Goal: Task Accomplishment & Management: Manage account settings

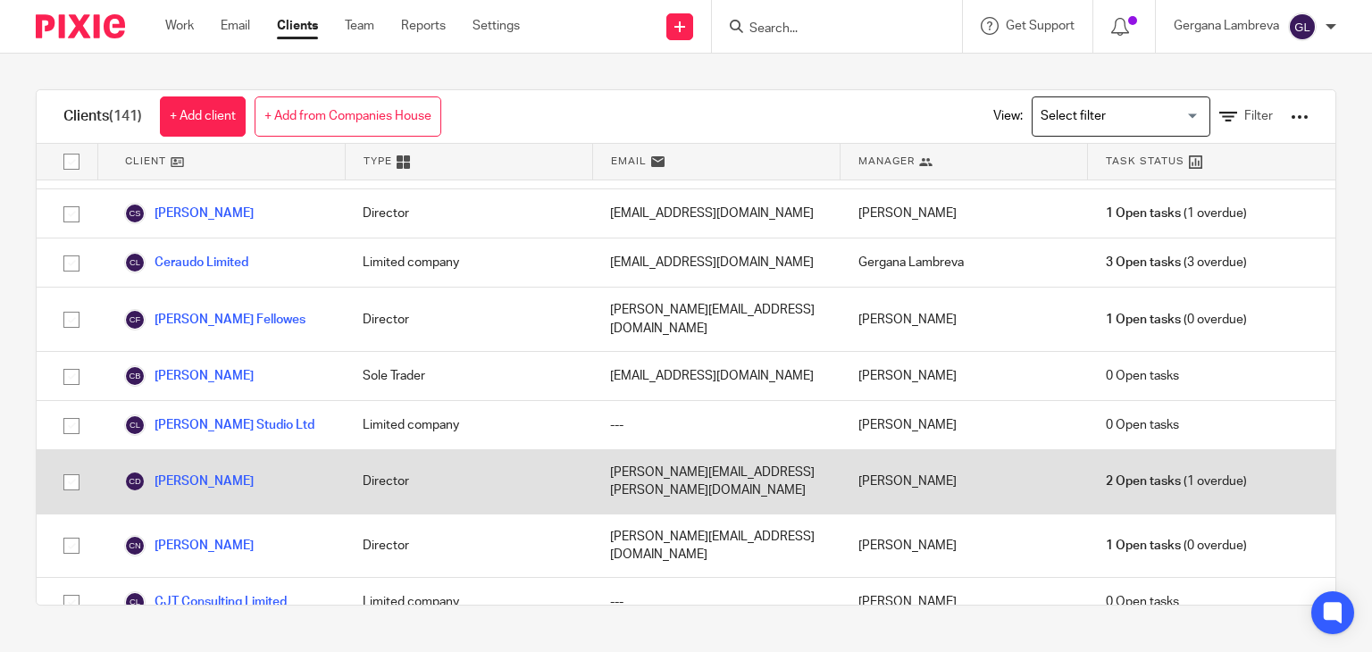
scroll to position [1072, 0]
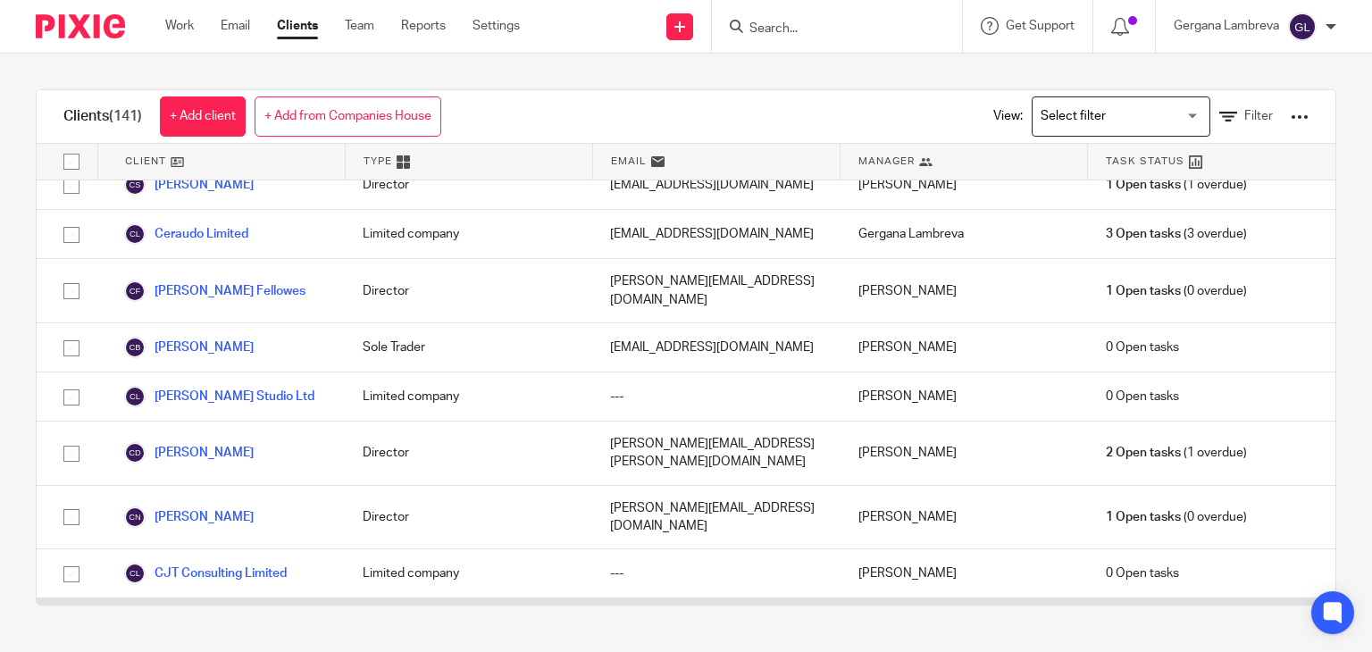
click at [226, 612] on link "Clo Studio Limited" at bounding box center [190, 622] width 133 height 21
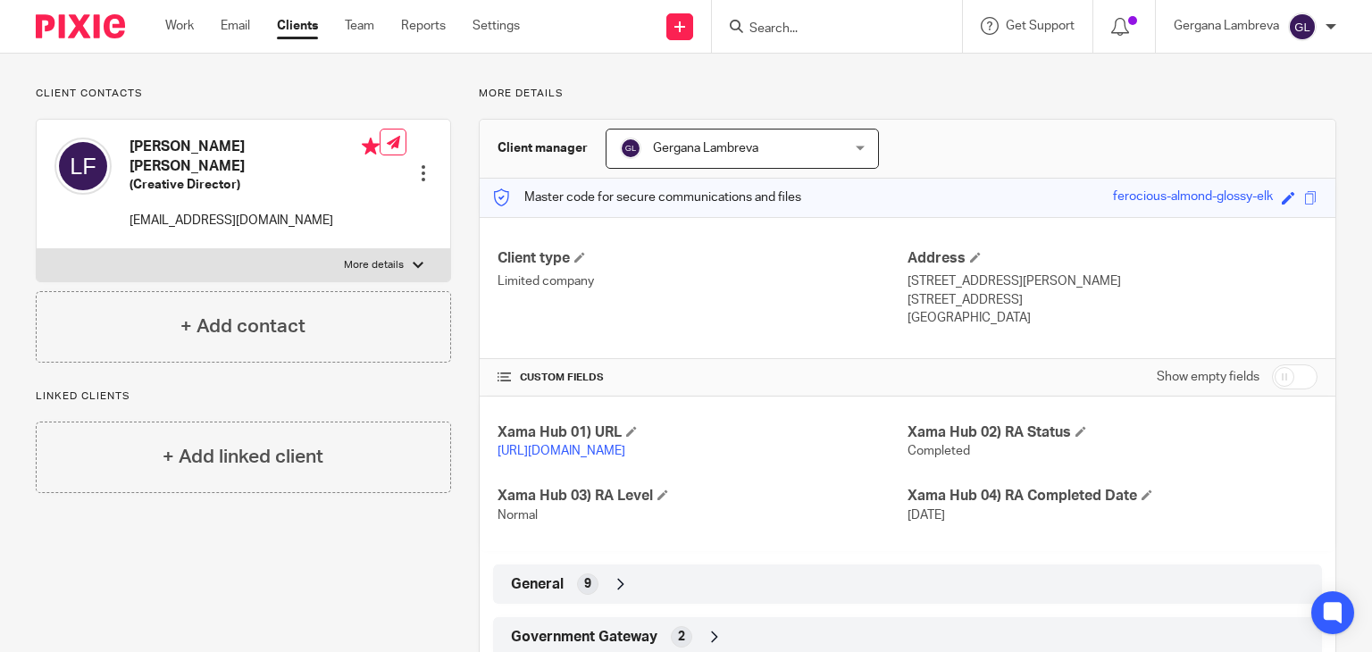
scroll to position [238, 0]
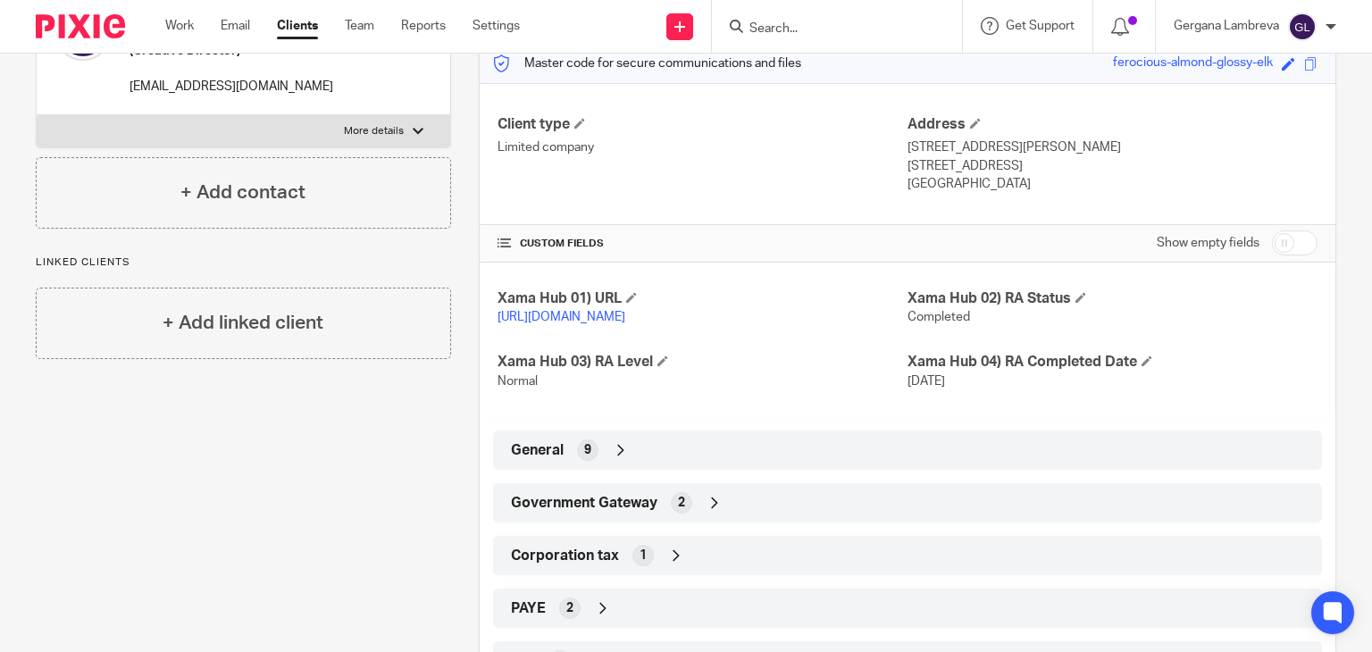
drag, startPoint x: 557, startPoint y: 519, endPoint x: 567, endPoint y: 514, distance: 11.2
click at [557, 513] on span "Government Gateway" at bounding box center [584, 503] width 147 height 19
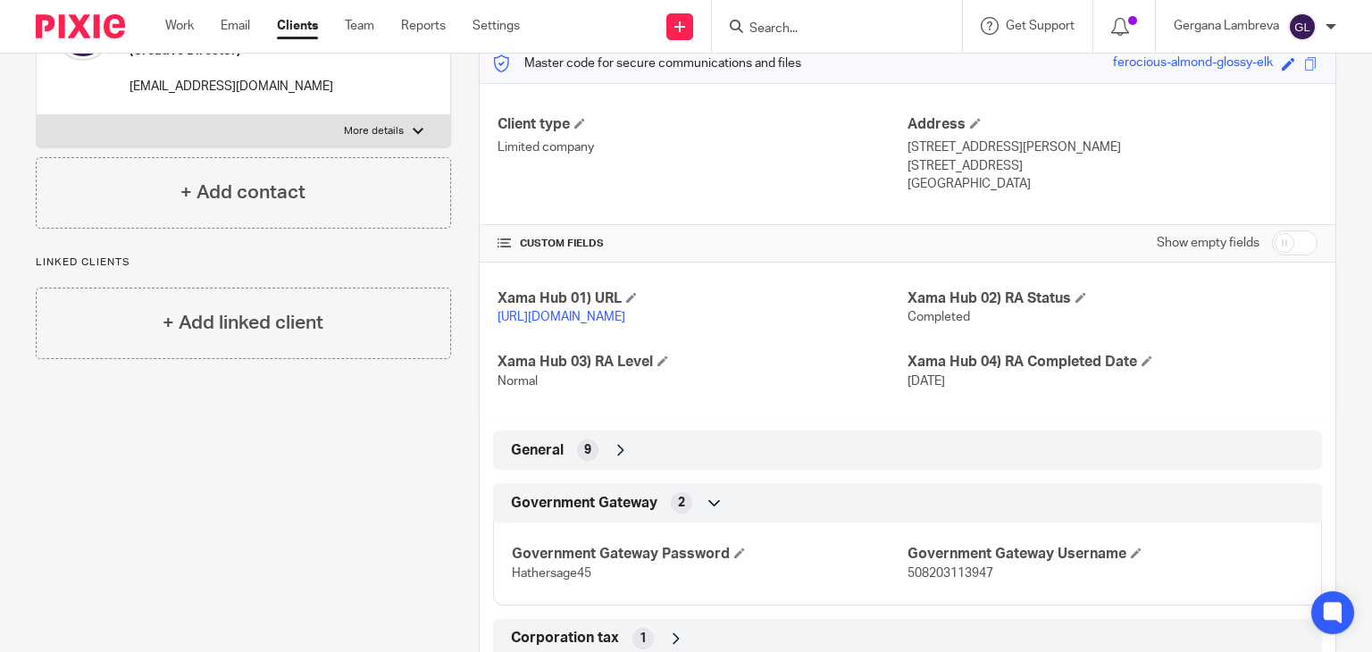
click at [612, 518] on div "Government Gateway 2" at bounding box center [907, 503] width 802 height 30
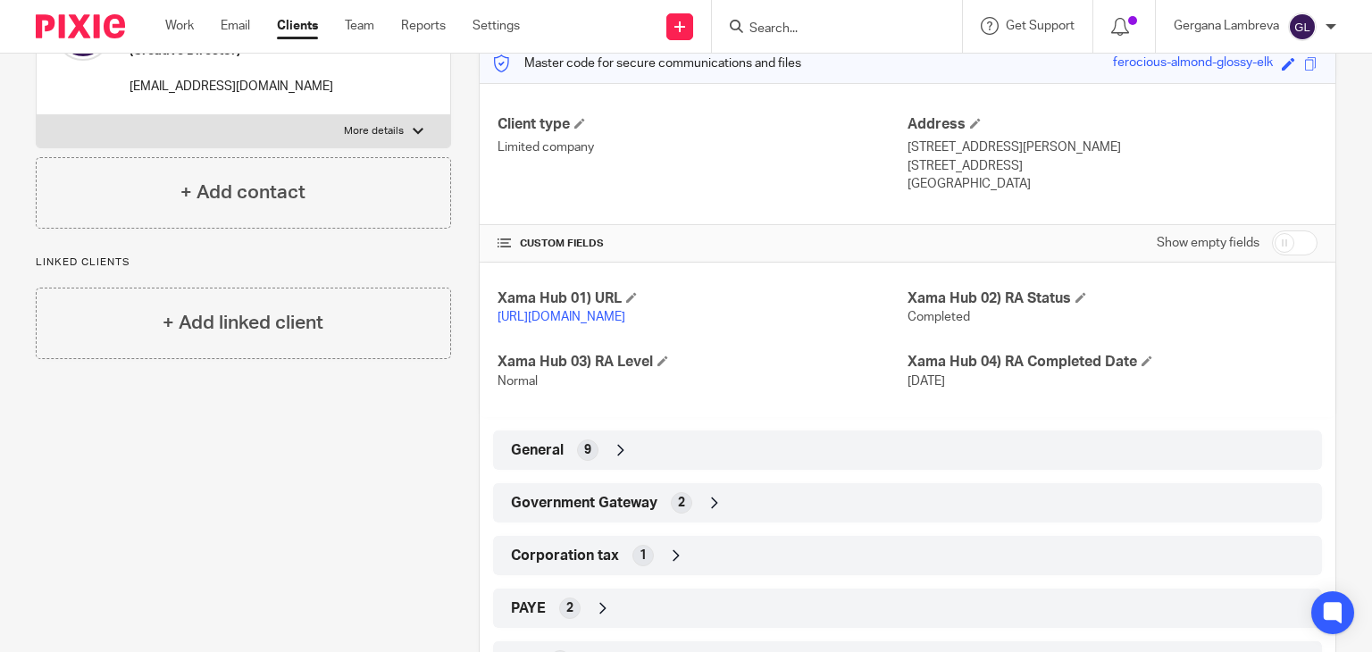
click at [612, 518] on div "Government Gateway 2" at bounding box center [907, 503] width 802 height 30
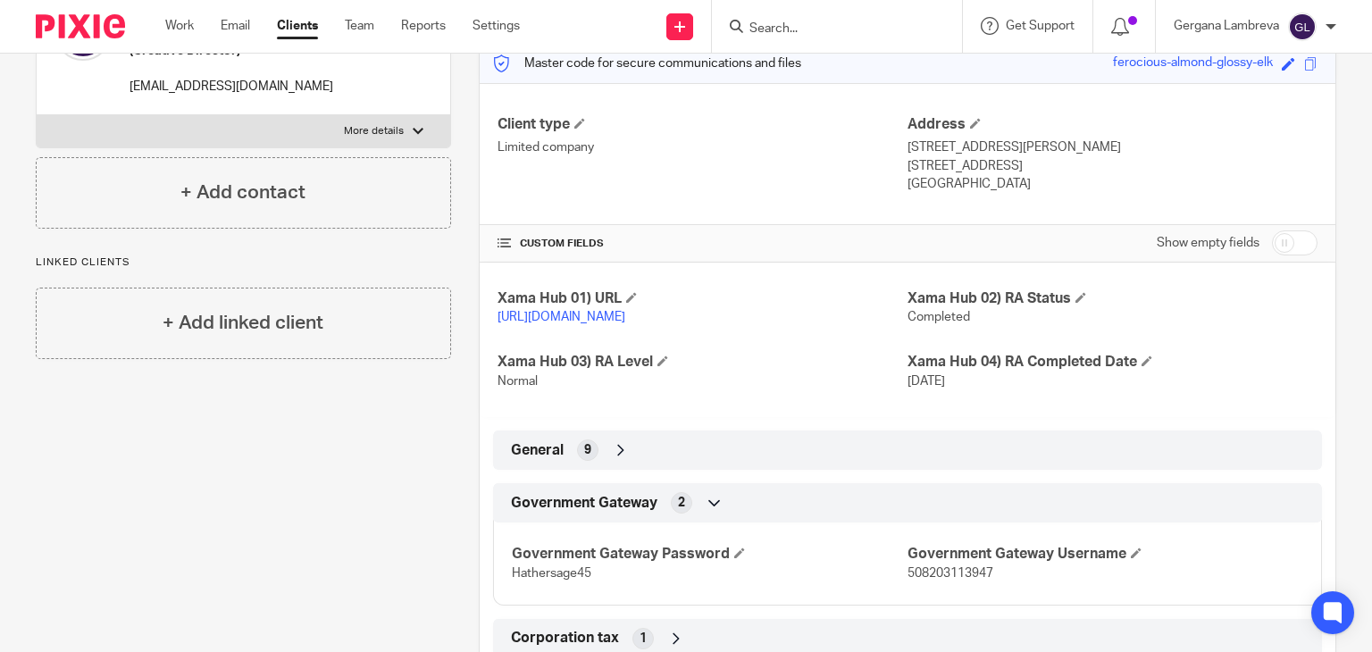
click at [925, 580] on span "508203113947" at bounding box center [951, 573] width 86 height 13
copy span "508203113947"
click at [545, 580] on span "Hathersage45" at bounding box center [552, 573] width 80 height 13
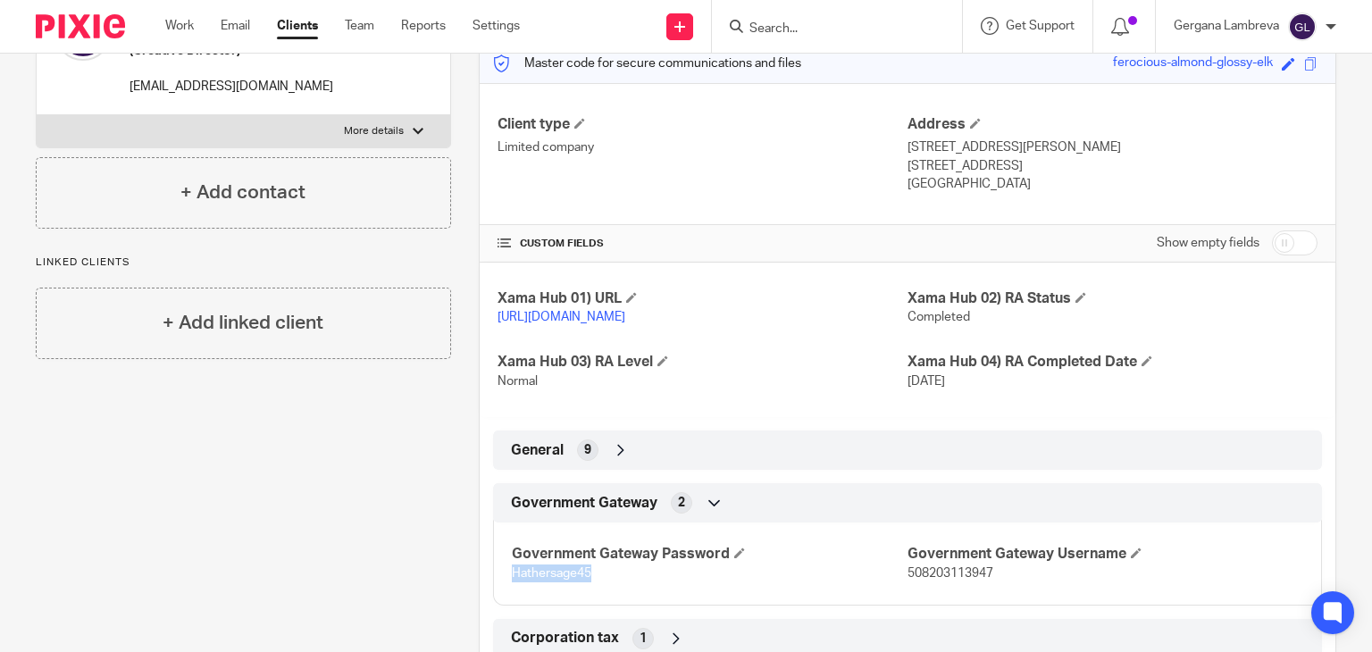
copy span "Hathersage45"
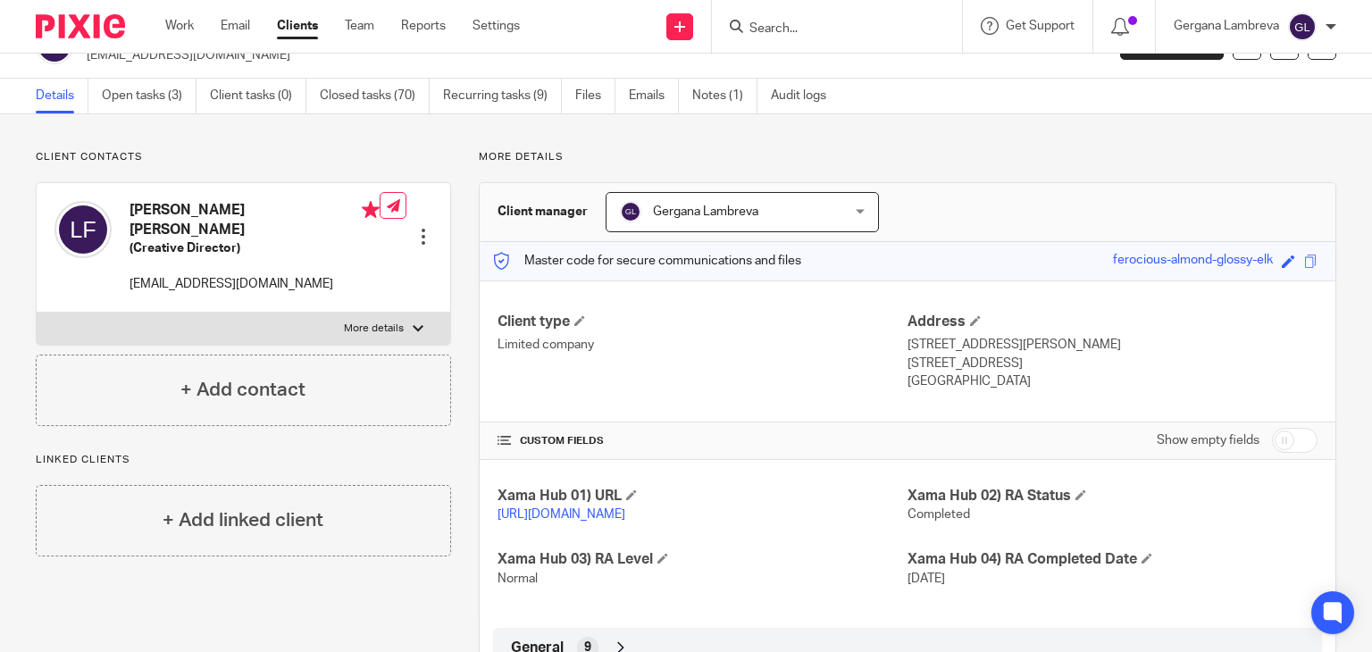
scroll to position [0, 0]
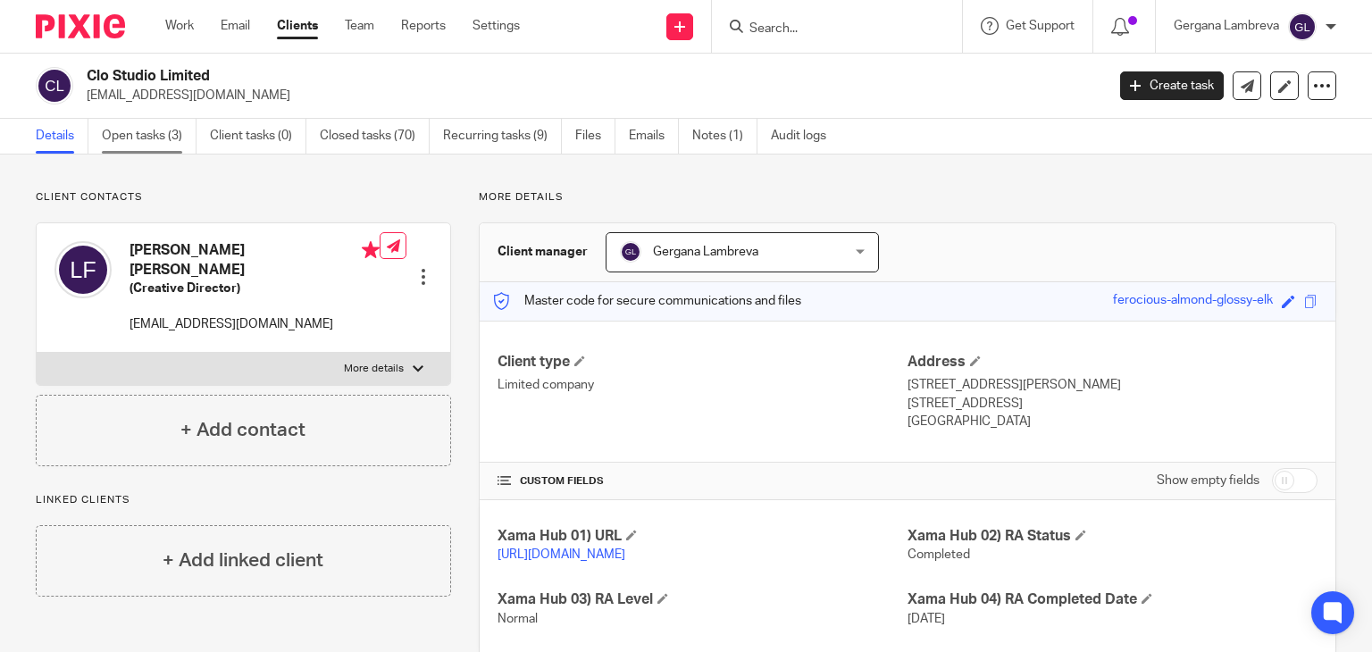
click at [168, 136] on link "Open tasks (3)" at bounding box center [149, 136] width 95 height 35
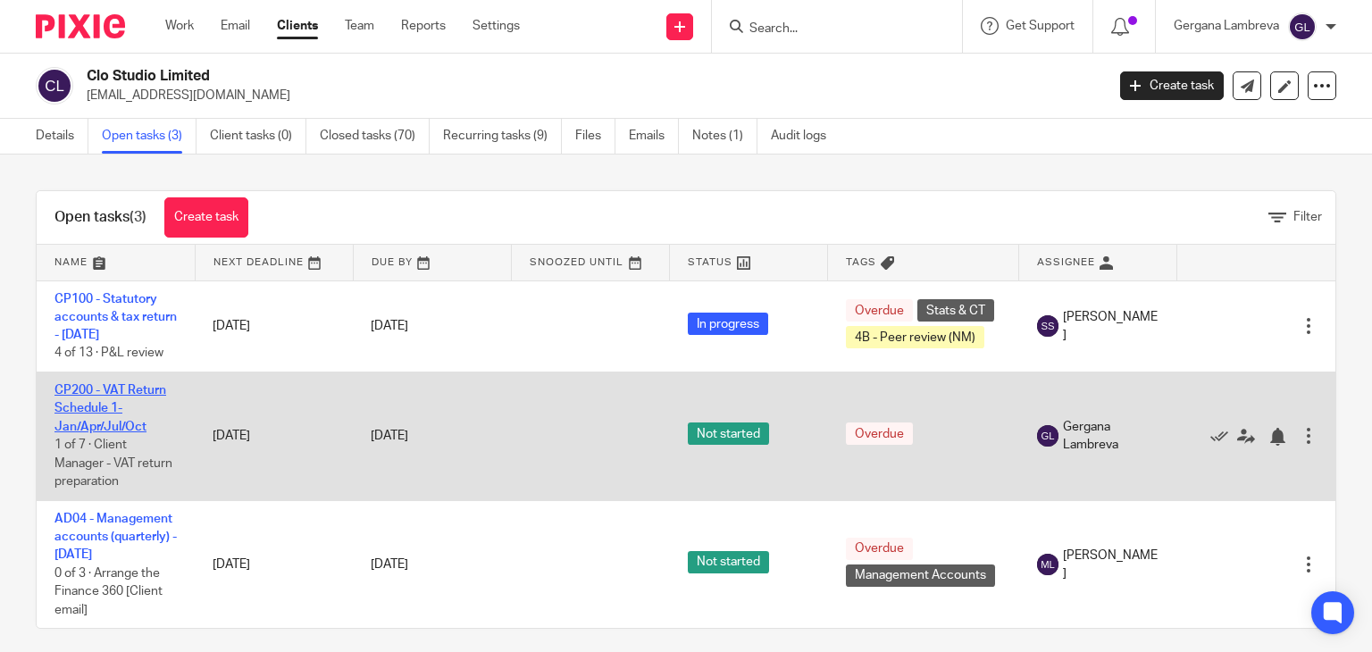
click at [139, 408] on link "CP200 - VAT Return Schedule 1- Jan/Apr/Jul/Oct" at bounding box center [110, 408] width 112 height 49
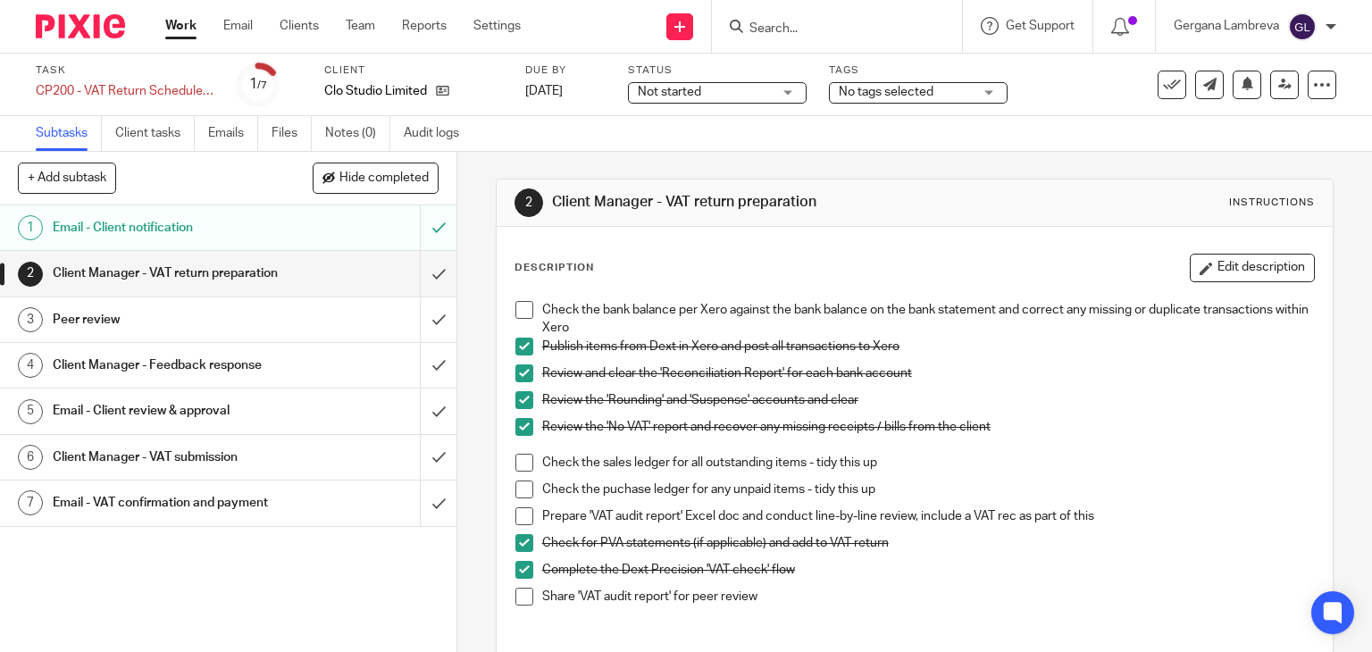
click at [518, 467] on span at bounding box center [524, 463] width 18 height 18
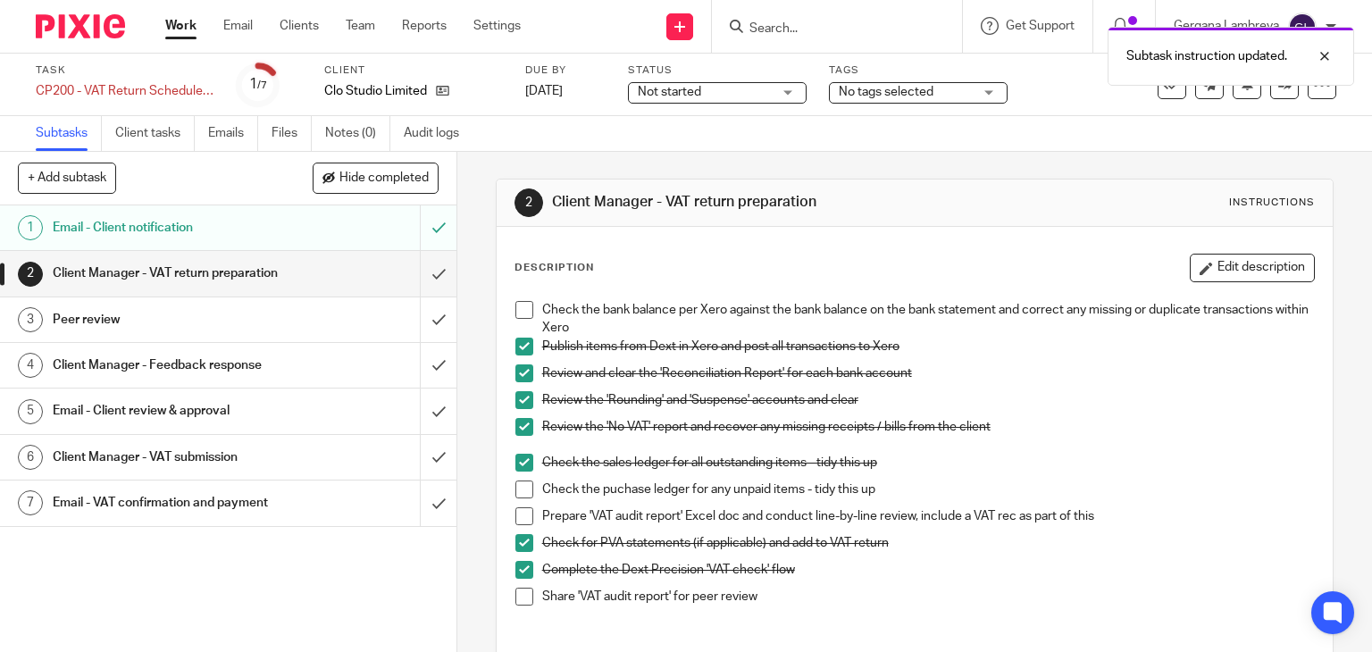
click at [518, 490] on span at bounding box center [524, 490] width 18 height 18
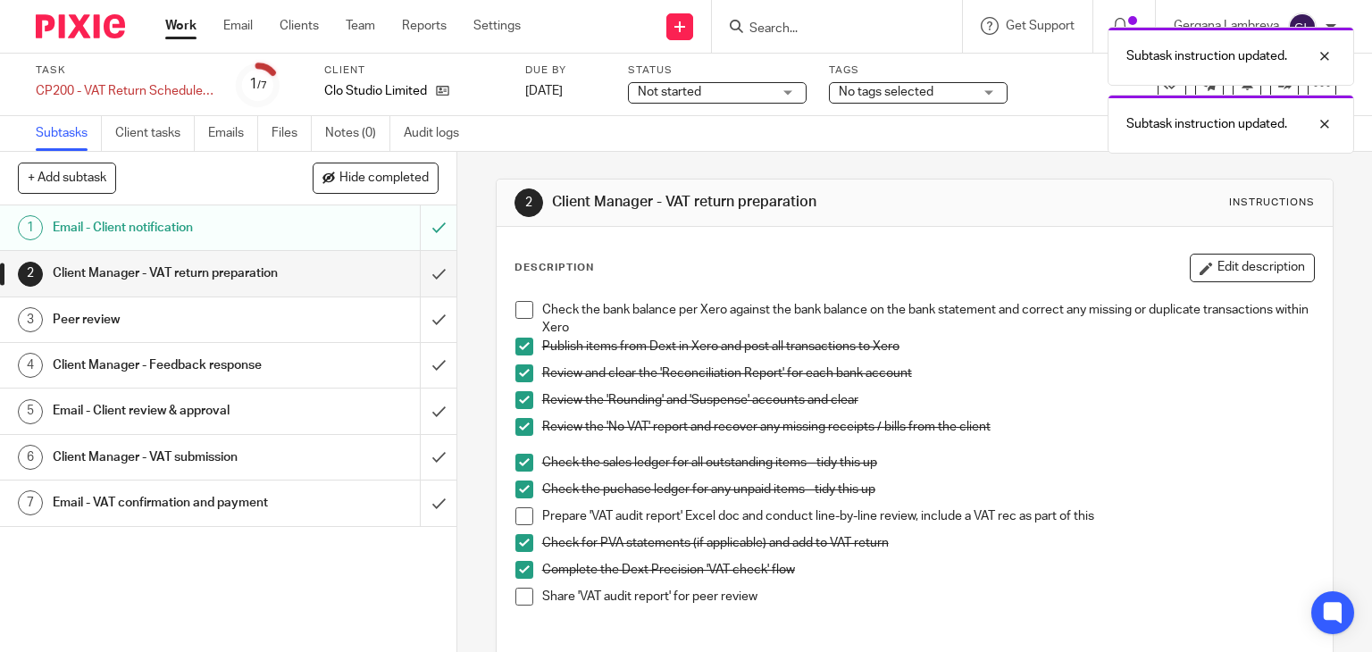
click at [515, 508] on span at bounding box center [524, 516] width 18 height 18
click at [518, 593] on span at bounding box center [524, 597] width 18 height 18
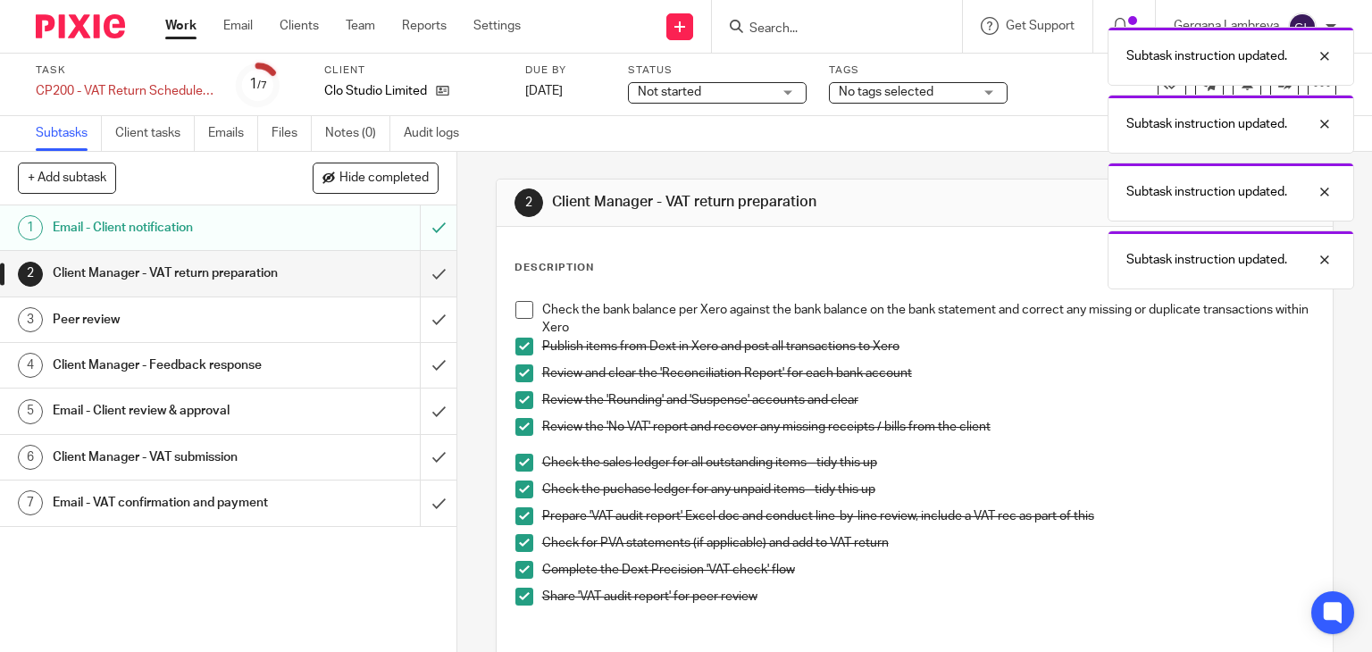
click at [515, 306] on span at bounding box center [524, 310] width 18 height 18
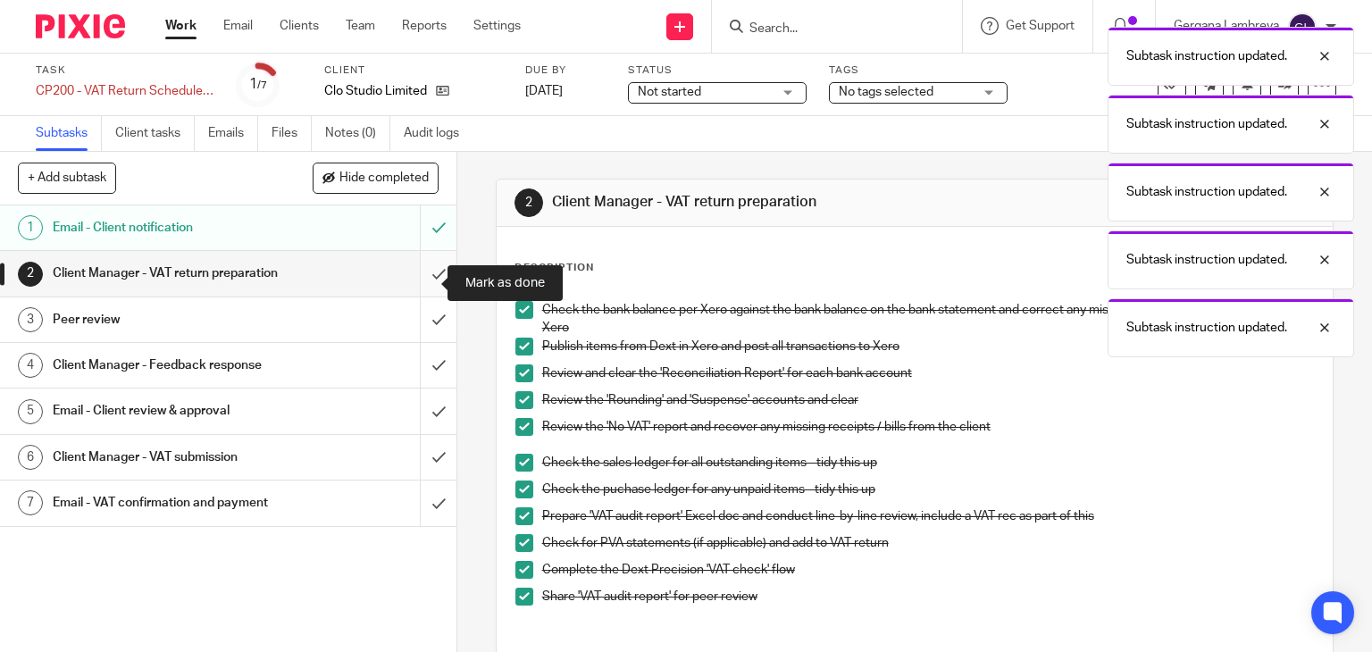
click at [424, 282] on input "submit" at bounding box center [228, 273] width 456 height 45
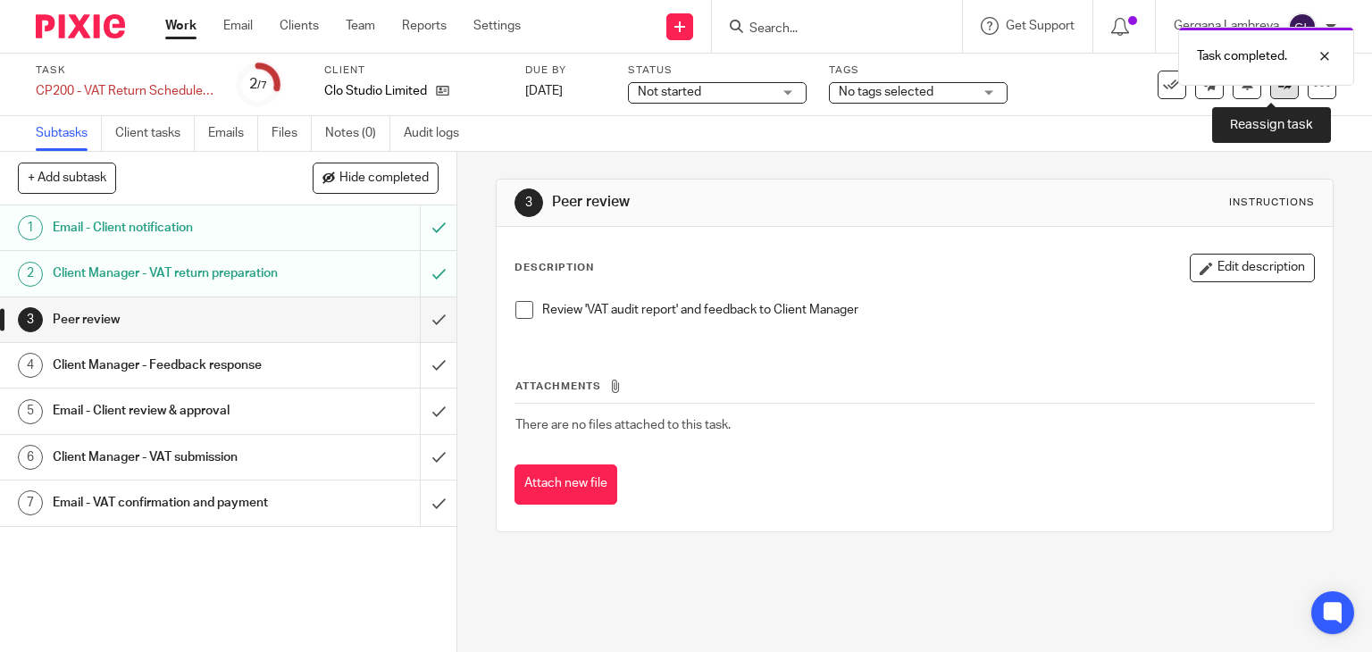
click at [1272, 91] on link at bounding box center [1284, 85] width 29 height 29
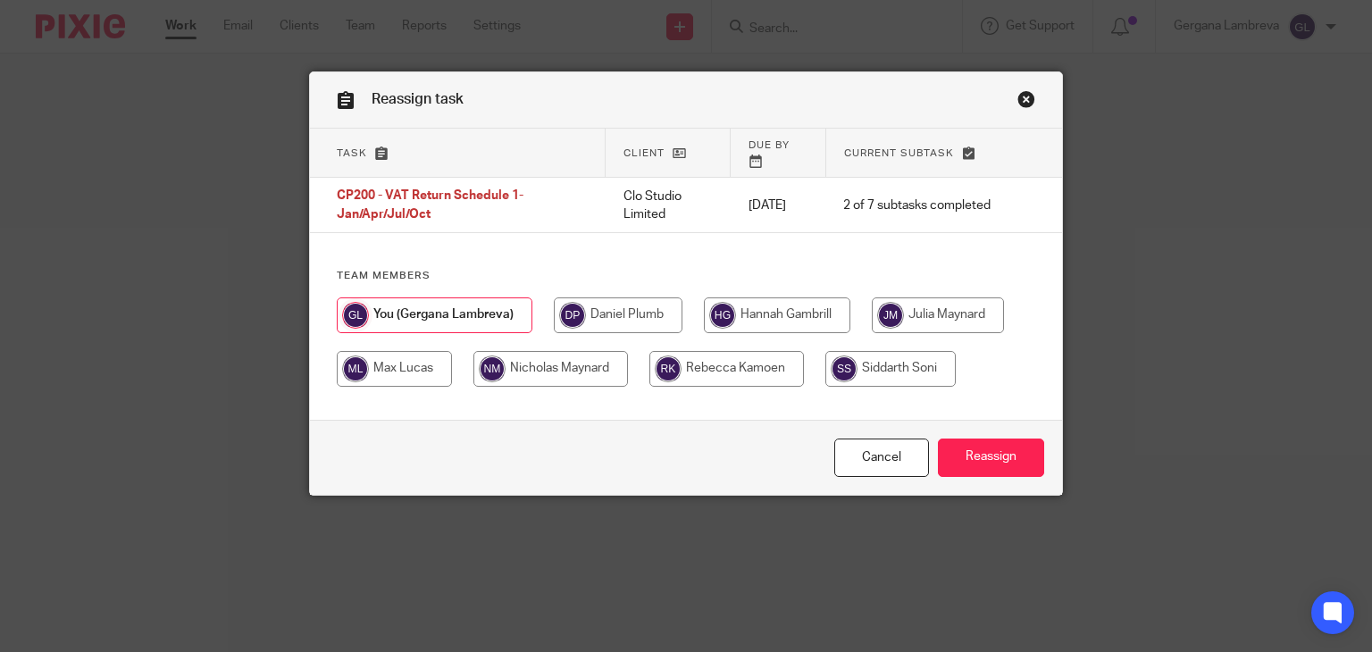
click at [629, 297] on input "radio" at bounding box center [618, 315] width 129 height 36
radio input "true"
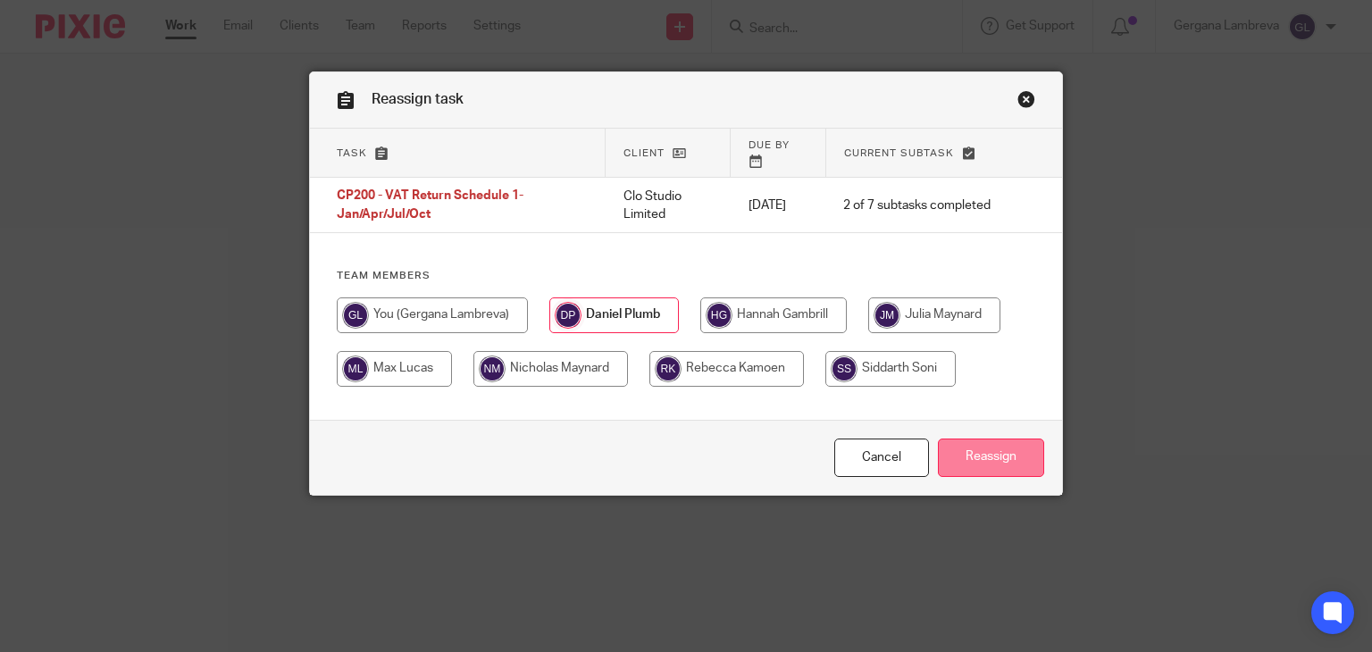
click at [976, 448] on input "Reassign" at bounding box center [991, 458] width 106 height 38
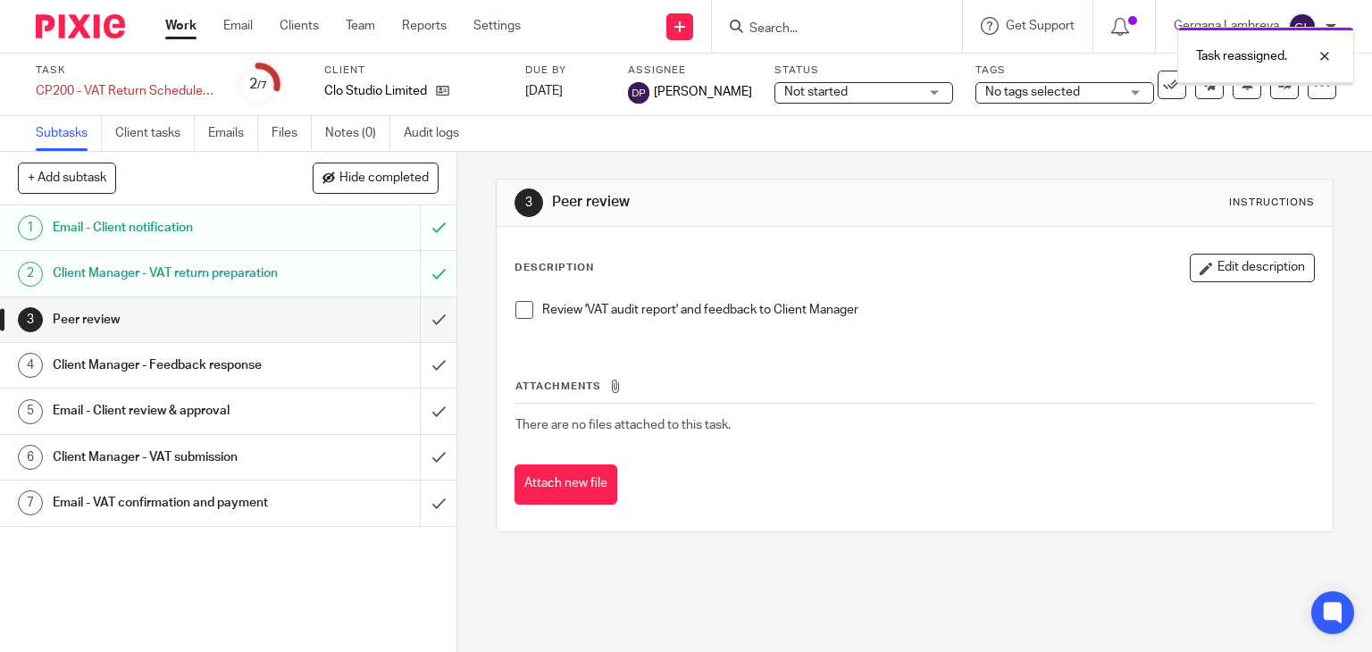
click at [898, 87] on div "Not started Not started" at bounding box center [863, 92] width 179 height 21
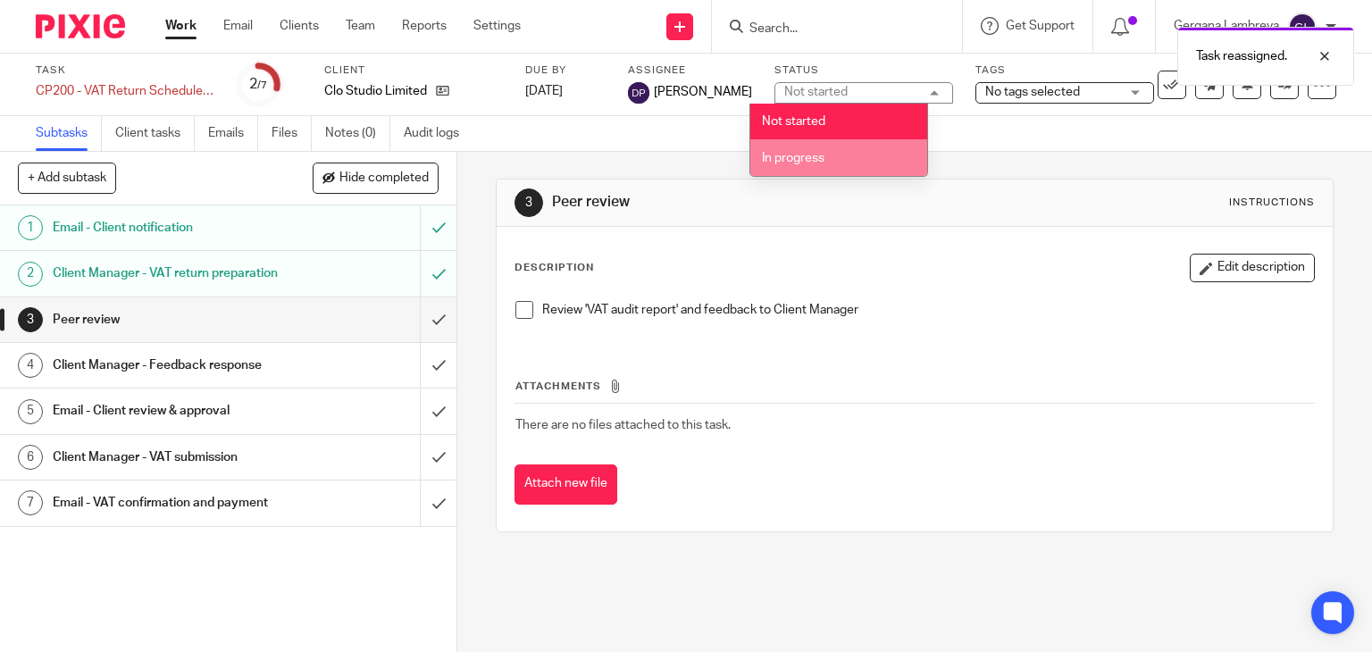
click at [848, 159] on li "In progress" at bounding box center [838, 157] width 177 height 37
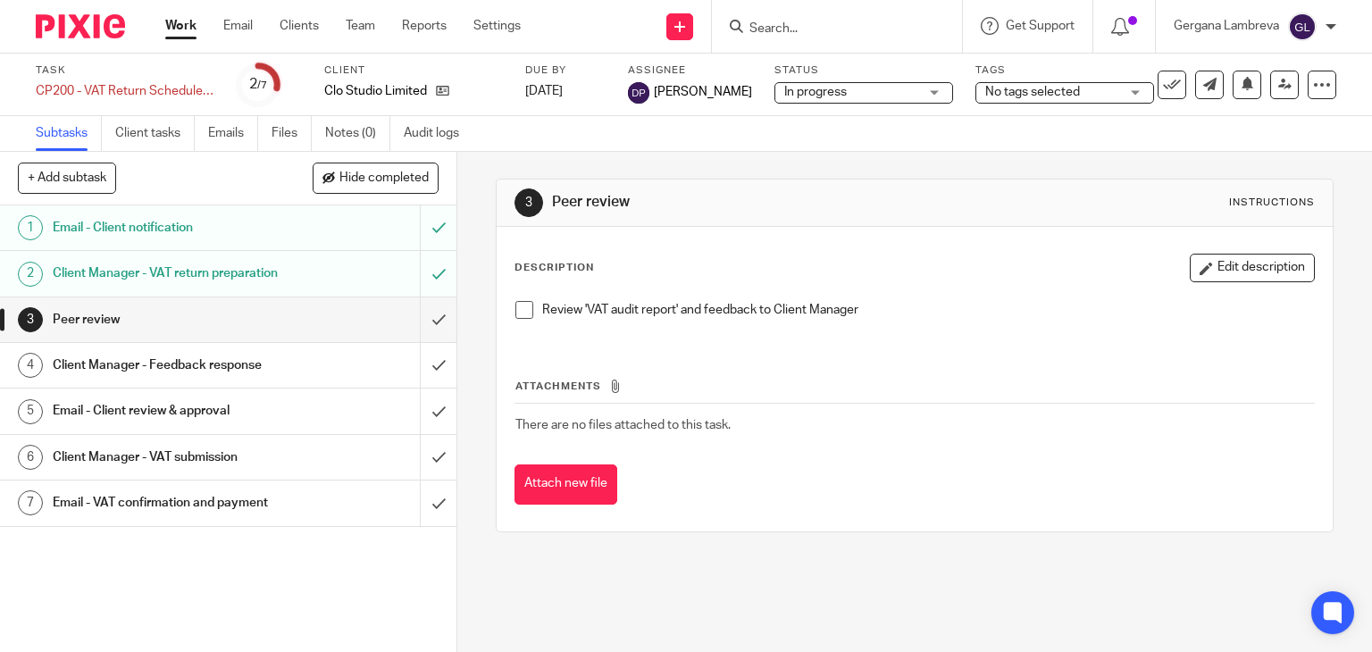
click at [993, 100] on span "No tags selected" at bounding box center [1052, 92] width 134 height 19
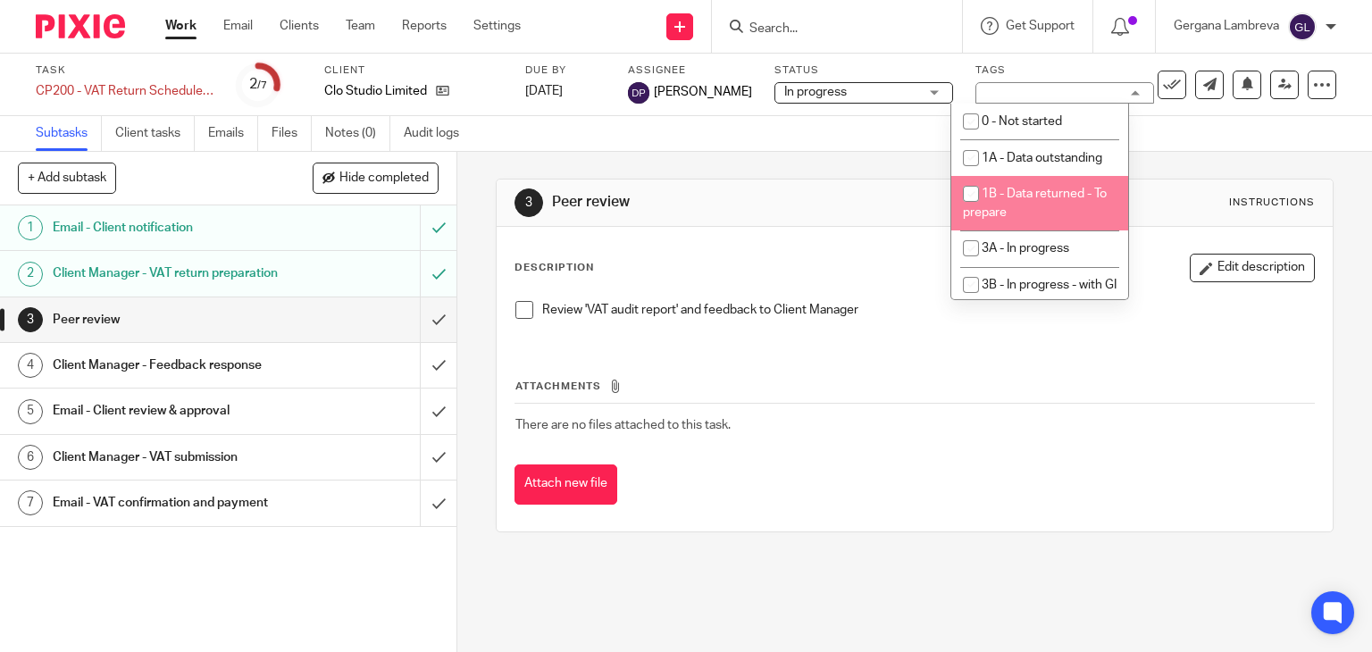
scroll to position [119, 0]
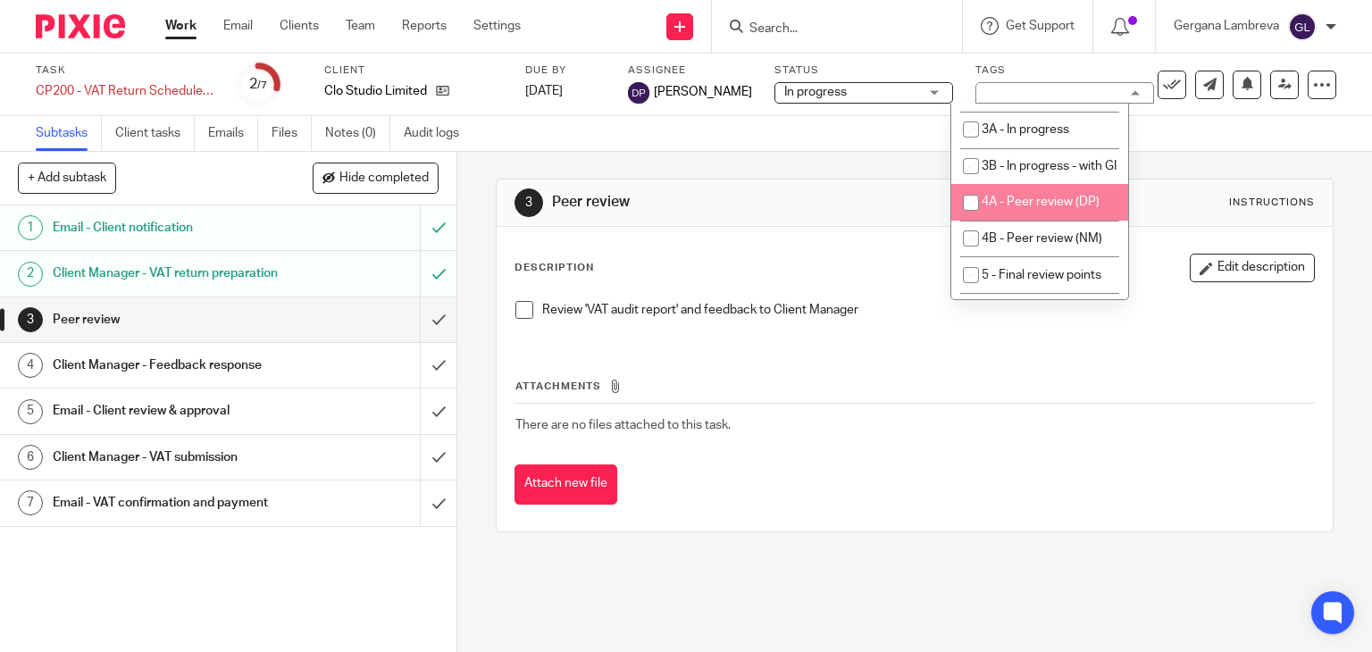
click at [1042, 208] on span "4A - Peer review (DP)" at bounding box center [1041, 202] width 118 height 13
checkbox input "true"
click at [783, 143] on div "Subtasks Client tasks Emails Files Notes (0) Audit logs" at bounding box center [686, 134] width 1372 height 36
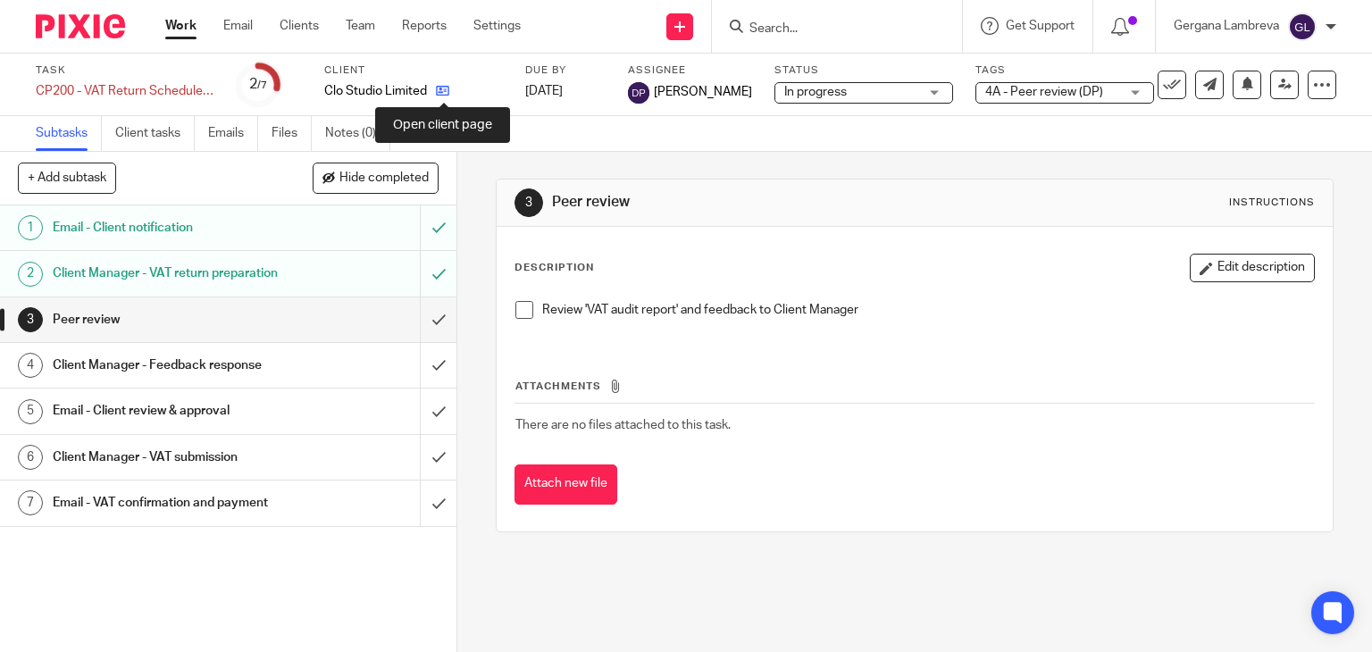
click at [440, 91] on icon at bounding box center [442, 90] width 13 height 13
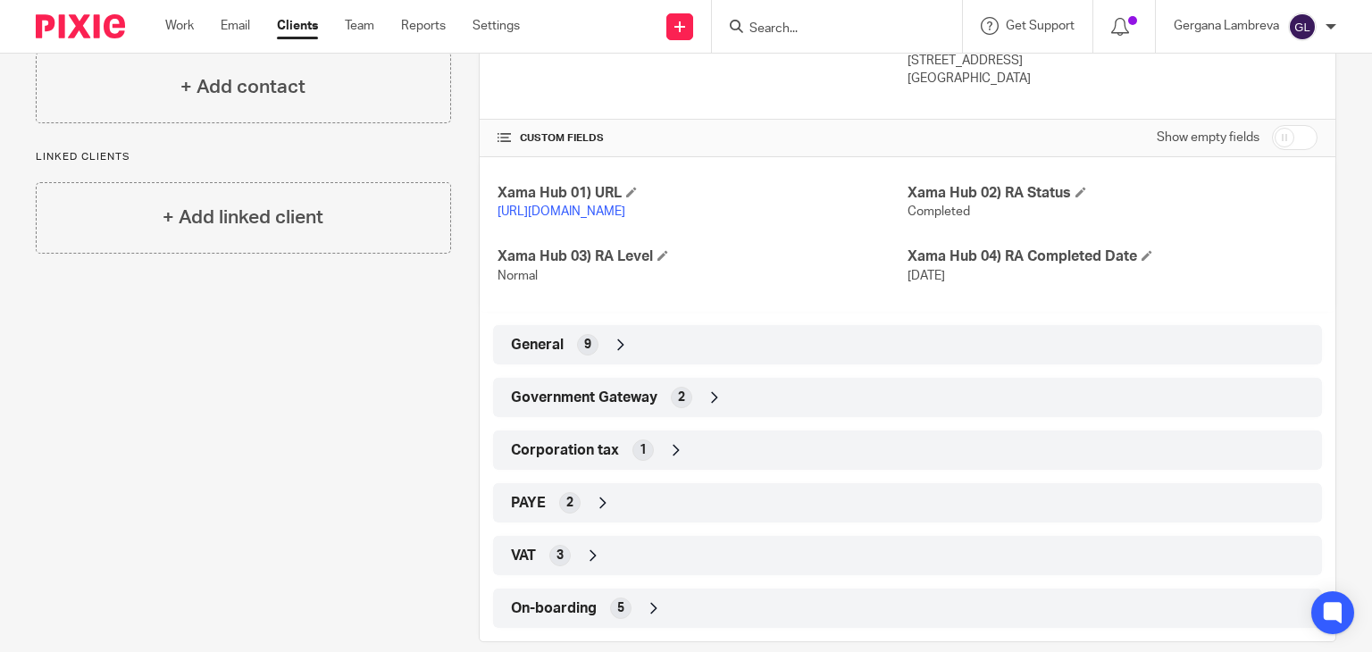
scroll to position [357, 0]
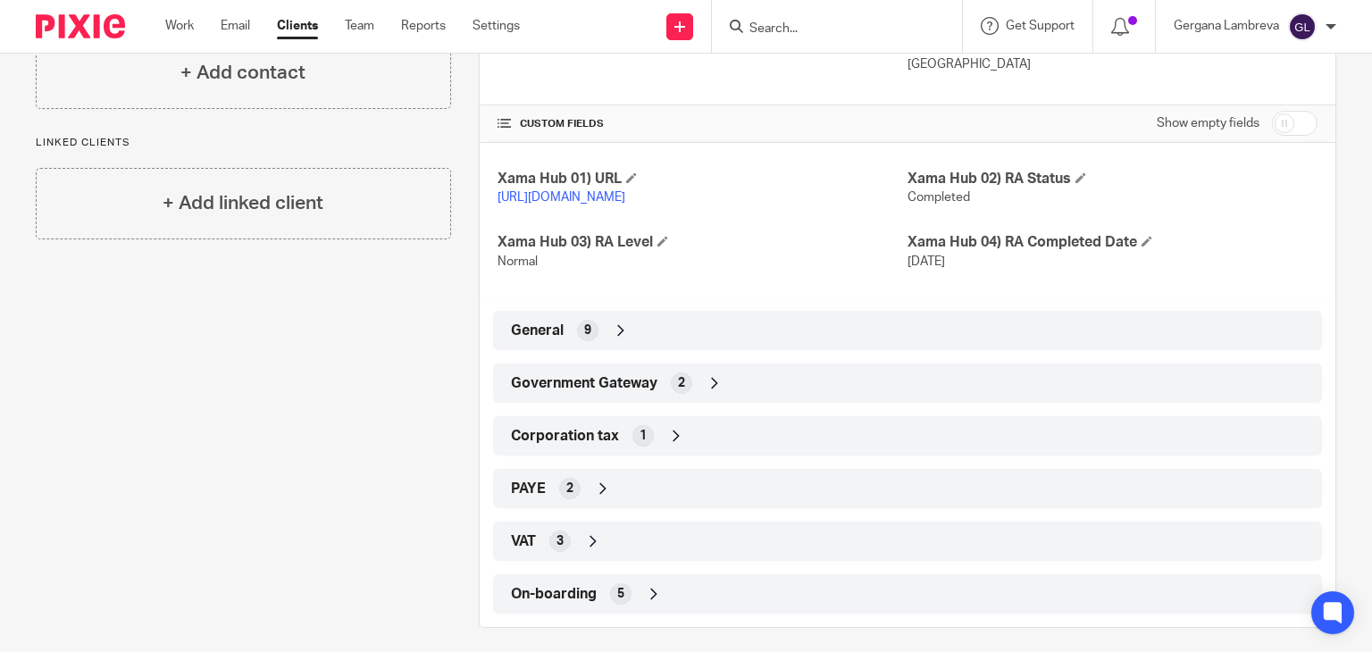
click at [607, 393] on span "Government Gateway" at bounding box center [584, 383] width 147 height 19
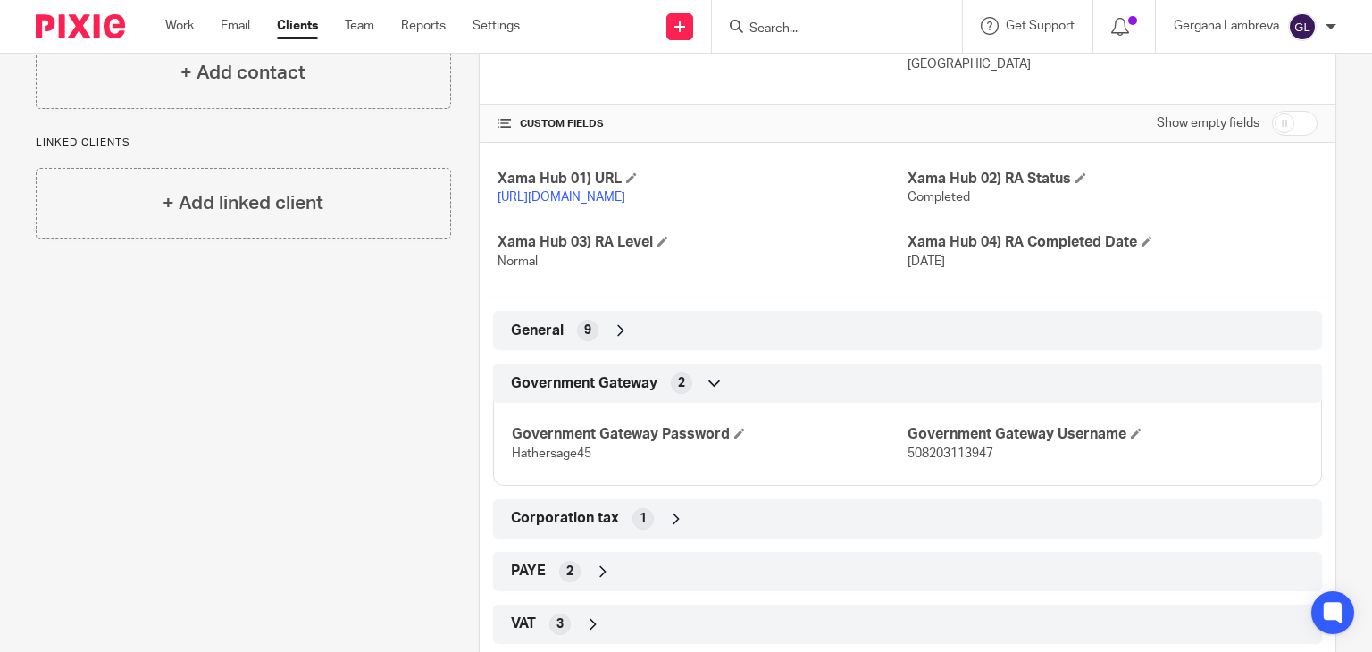
click at [925, 460] on span "508203113947" at bounding box center [951, 454] width 86 height 13
copy span "508203113947"
click at [556, 460] on span "Hathersage45" at bounding box center [552, 454] width 80 height 13
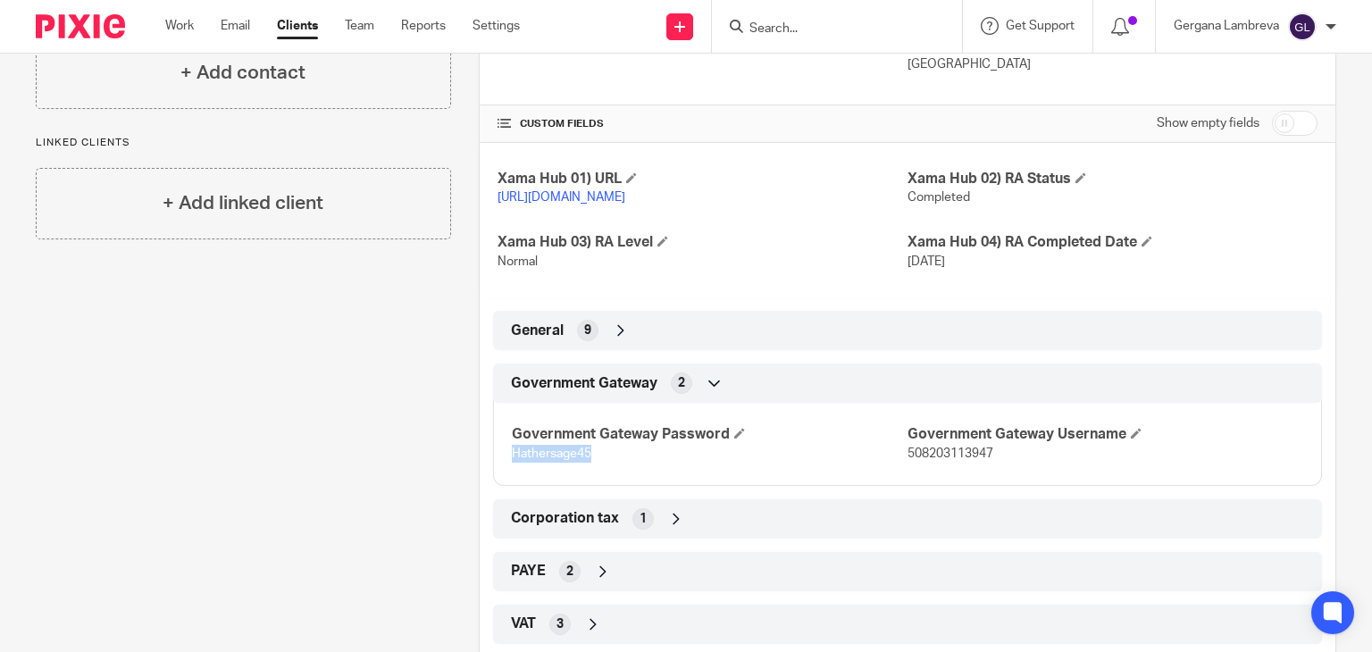
copy span "Hathersage45"
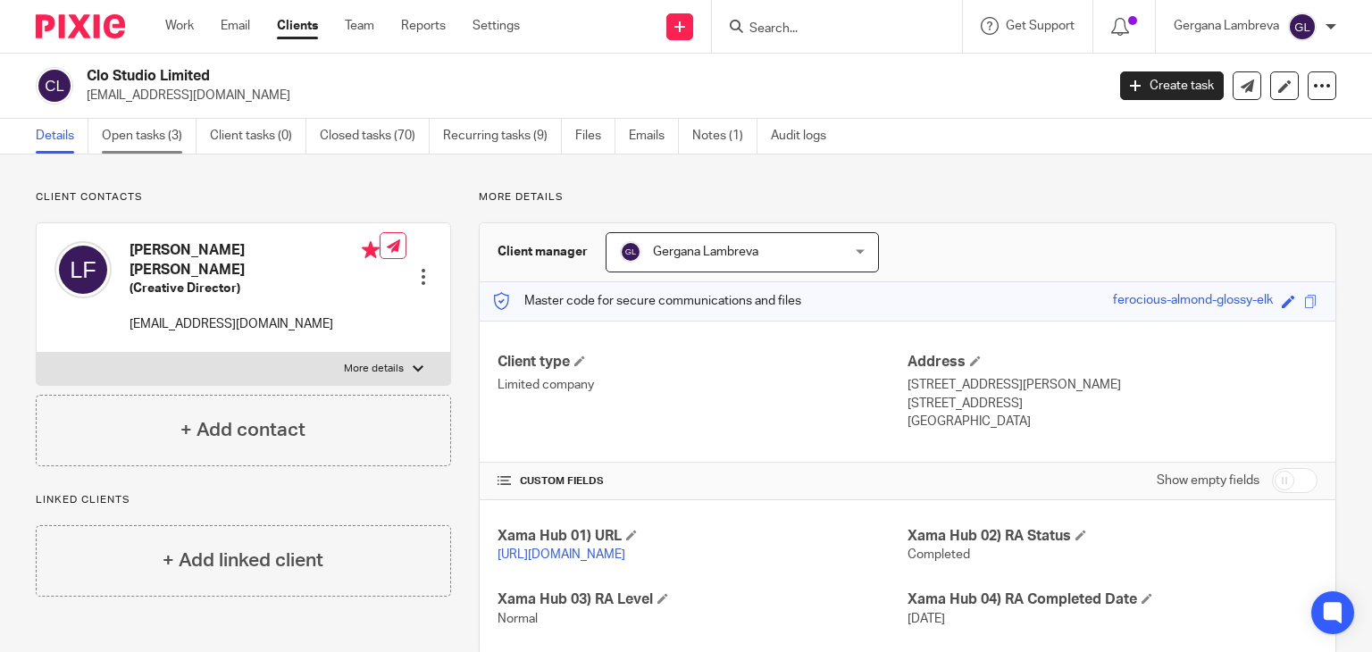
click at [176, 135] on link "Open tasks (3)" at bounding box center [149, 136] width 95 height 35
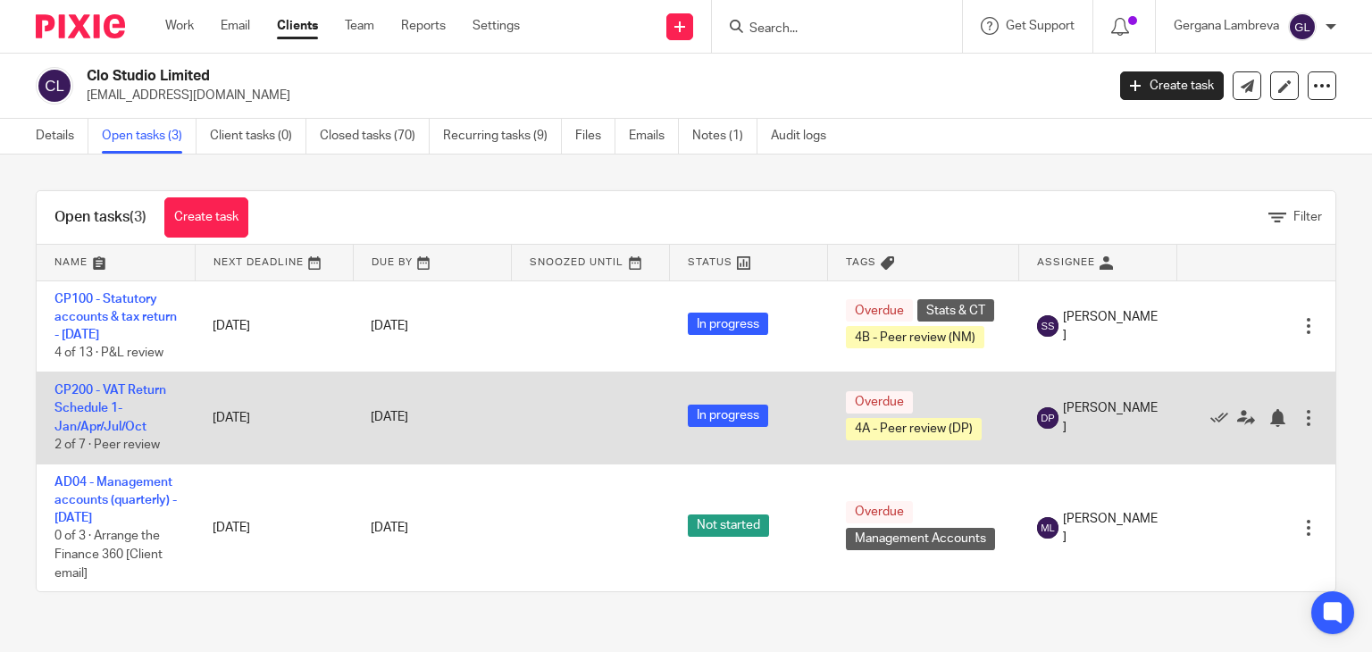
click at [100, 433] on td "CP200 - VAT Return Schedule 1- Jan/Apr/Jul/[DATE] of 7 · Peer review" at bounding box center [116, 419] width 158 height 92
click at [98, 433] on td "CP200 - VAT Return Schedule 1- Jan/Apr/Jul/[DATE] of 7 · Peer review" at bounding box center [116, 419] width 158 height 92
click at [104, 426] on link "CP200 - VAT Return Schedule 1- Jan/Apr/Jul/Oct" at bounding box center [110, 408] width 112 height 49
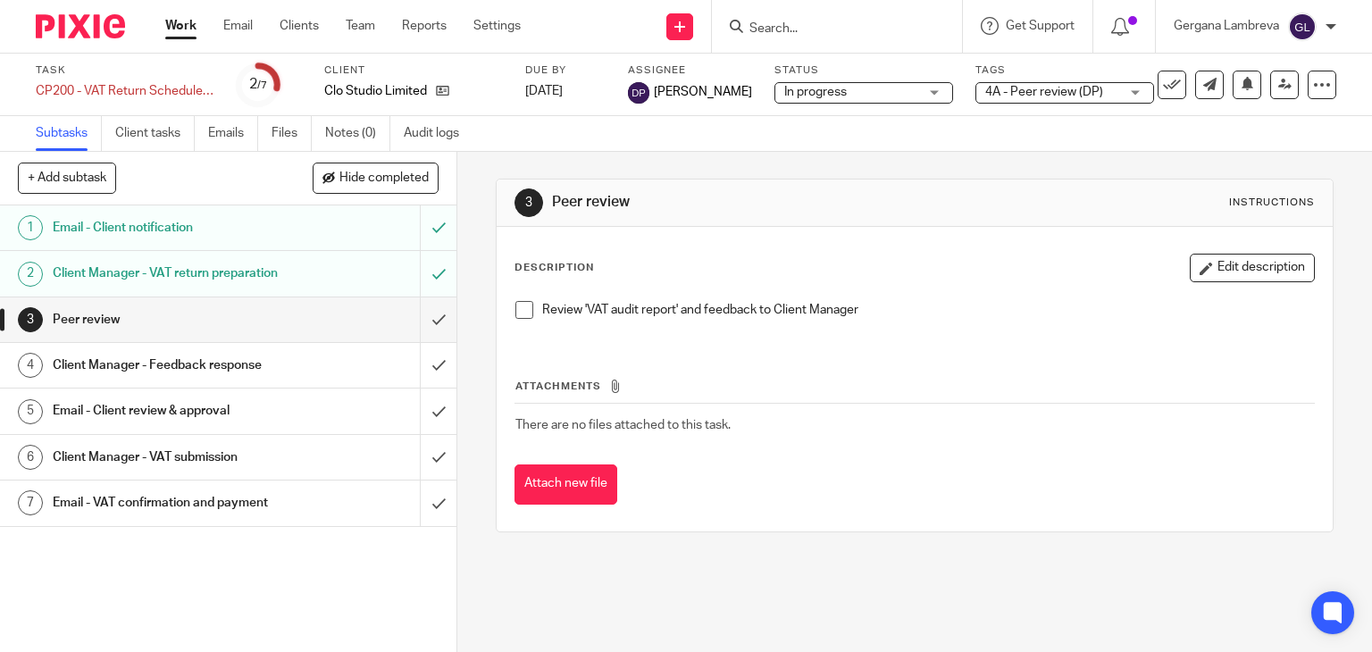
click at [515, 312] on span at bounding box center [524, 310] width 18 height 18
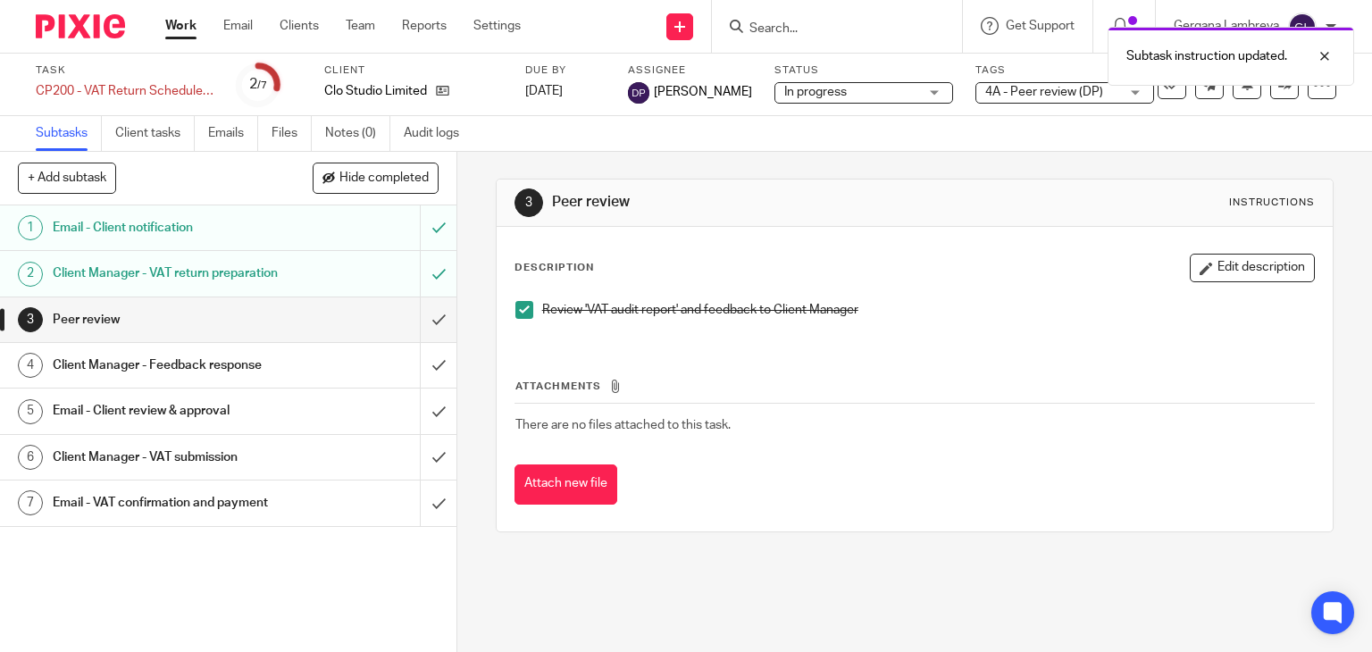
click at [1040, 96] on span "4A - Peer review (DP)" at bounding box center [1044, 92] width 118 height 13
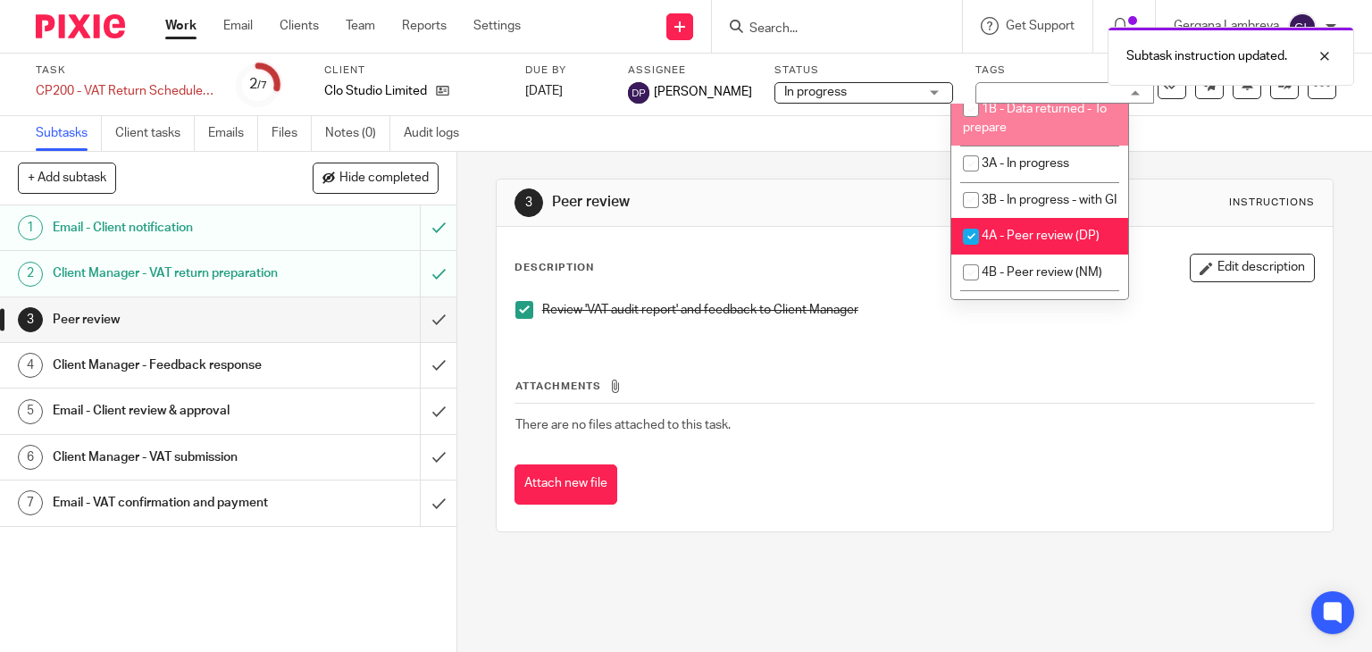
scroll to position [119, 0]
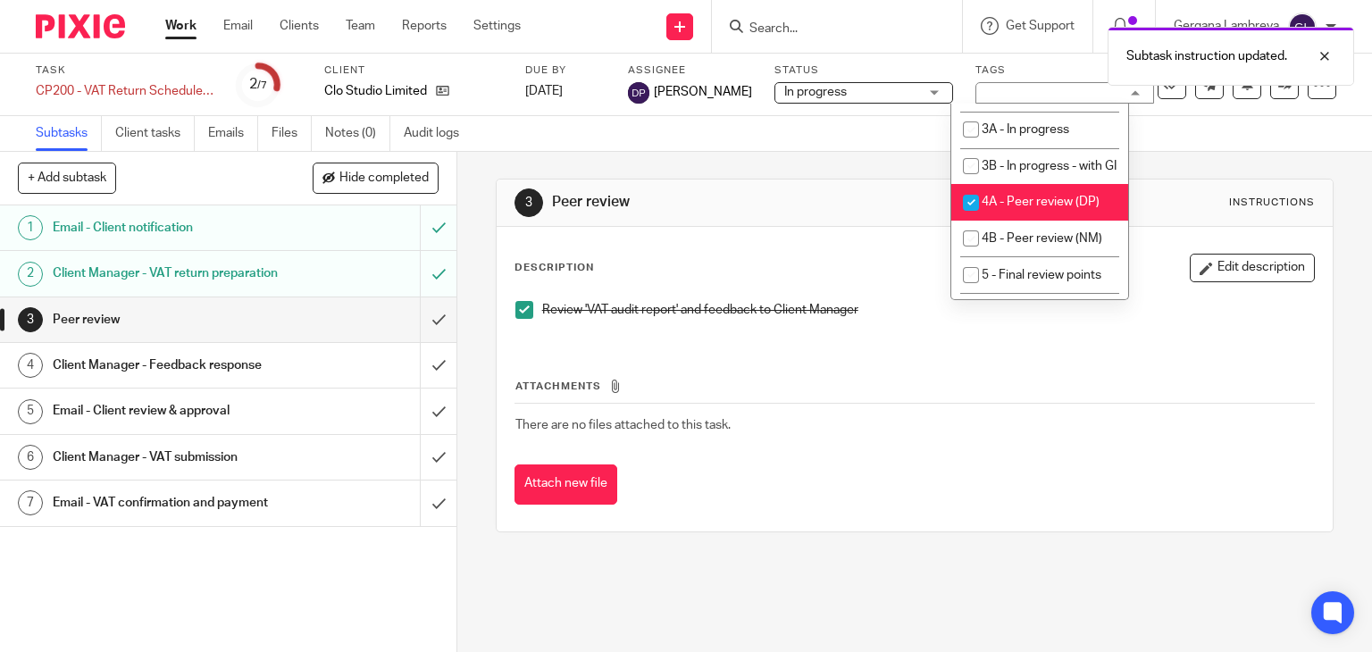
click at [972, 220] on input "checkbox" at bounding box center [971, 203] width 34 height 34
checkbox input "false"
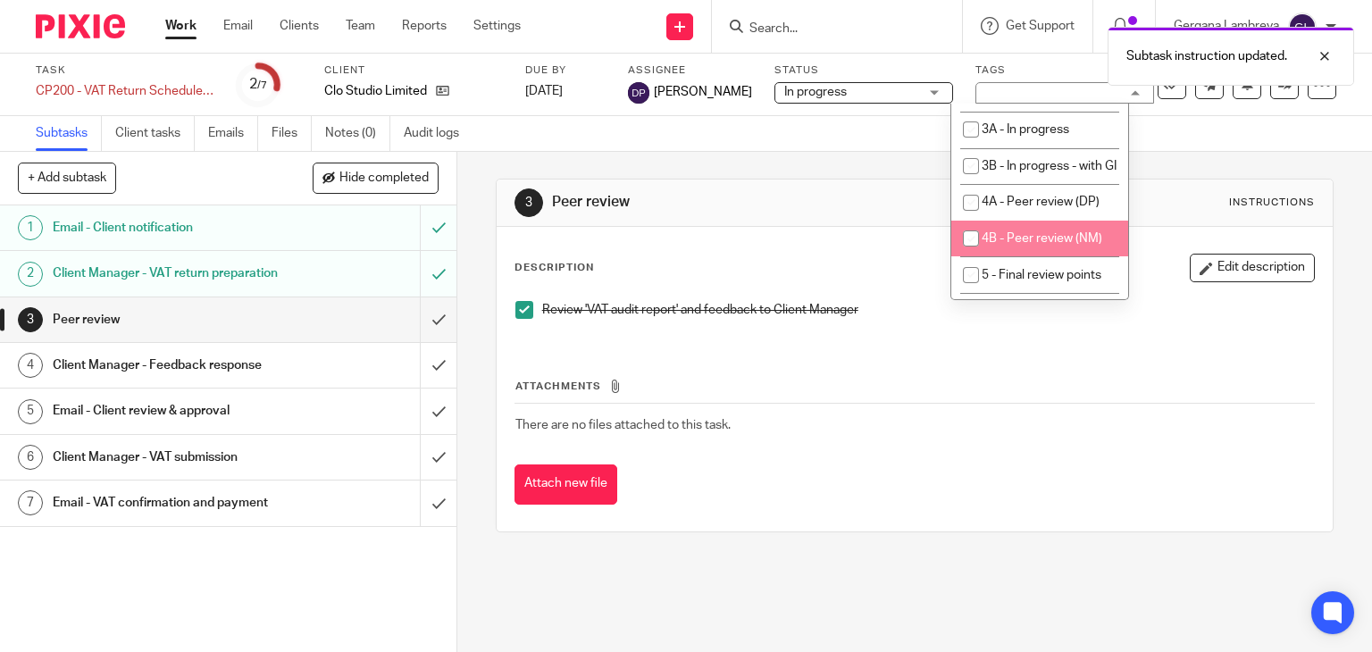
click at [975, 255] on input "checkbox" at bounding box center [971, 239] width 34 height 34
checkbox input "true"
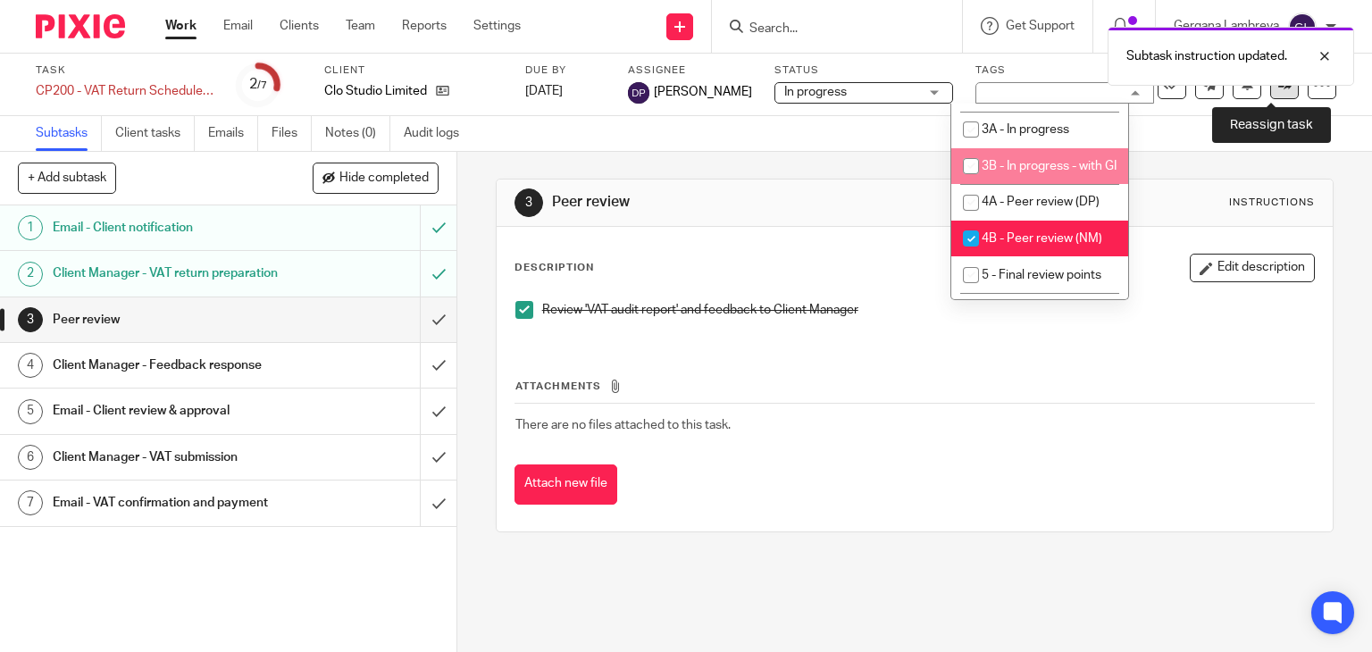
click at [1278, 90] on icon at bounding box center [1284, 84] width 13 height 13
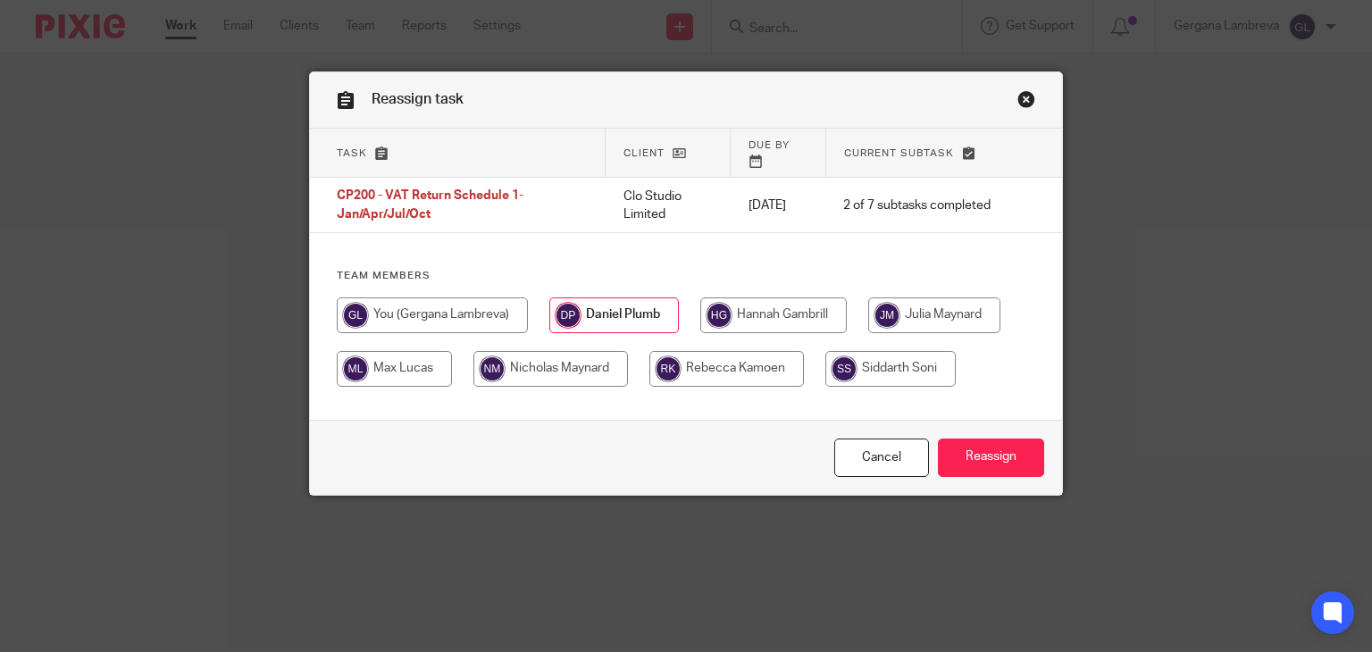
click at [569, 352] on input "radio" at bounding box center [550, 369] width 155 height 36
radio input "true"
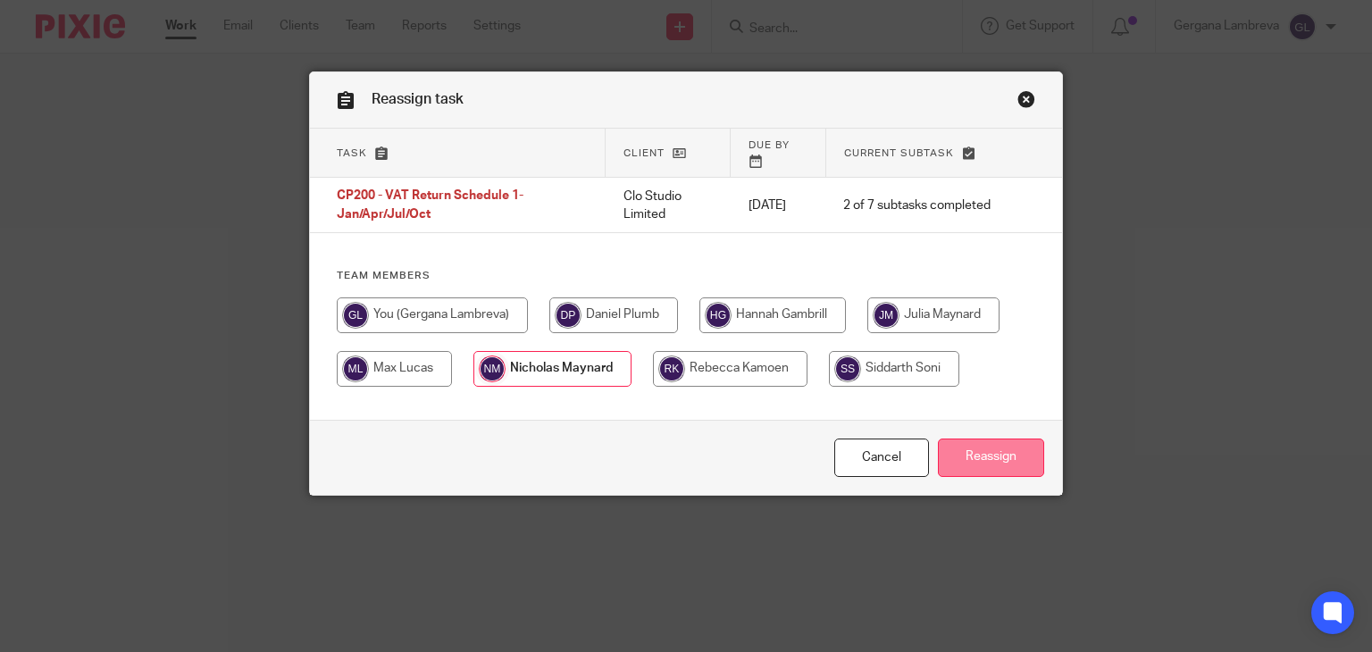
click at [979, 456] on input "Reassign" at bounding box center [991, 458] width 106 height 38
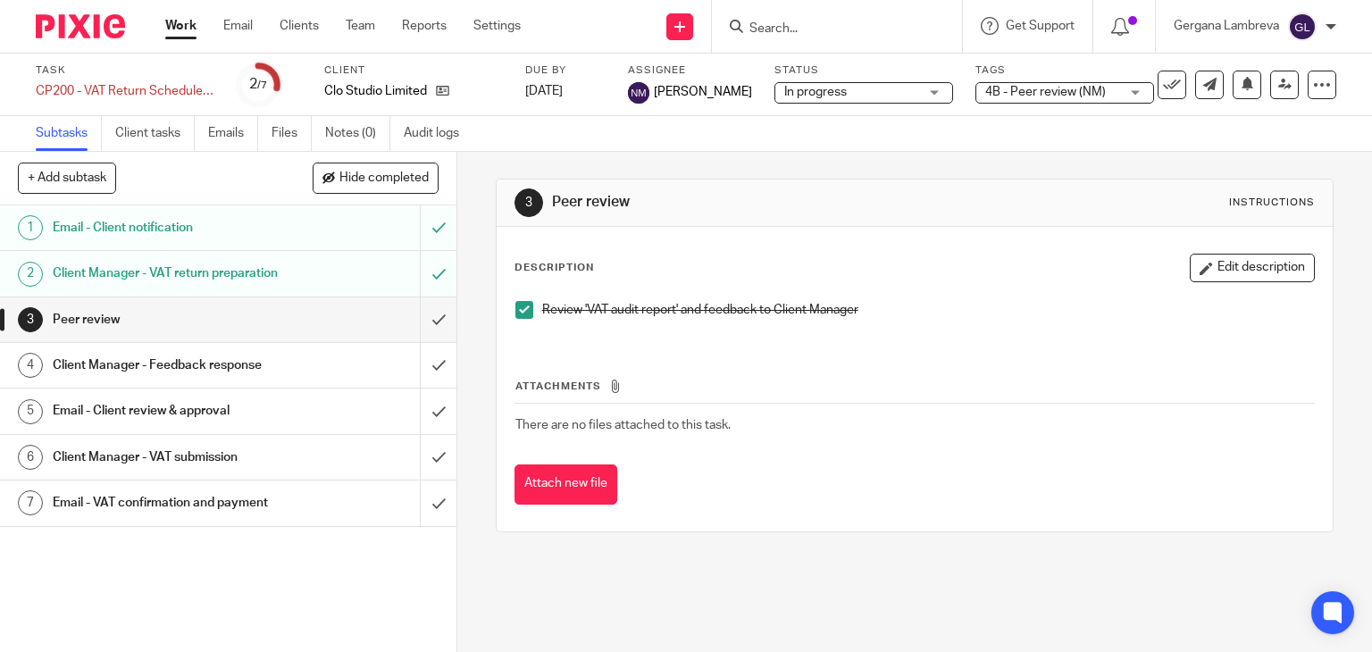
click at [783, 26] on input "Search" at bounding box center [828, 29] width 161 height 16
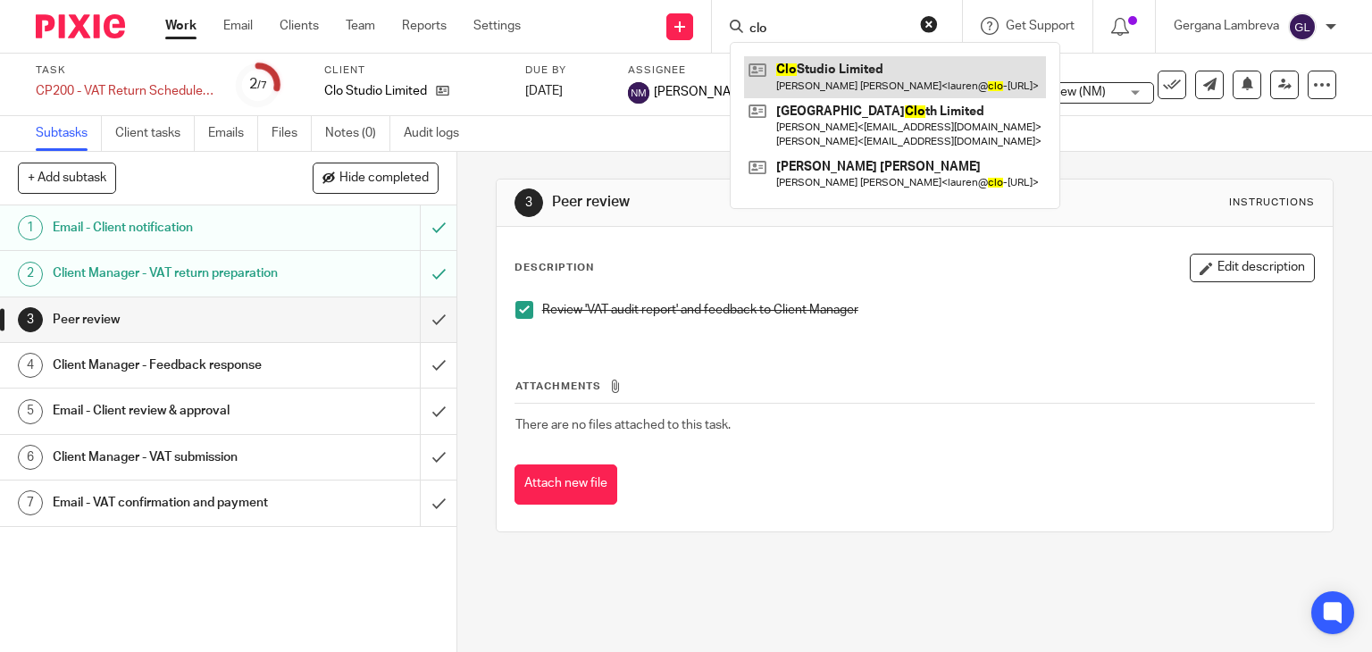
type input "clo"
click at [786, 69] on link at bounding box center [895, 76] width 302 height 41
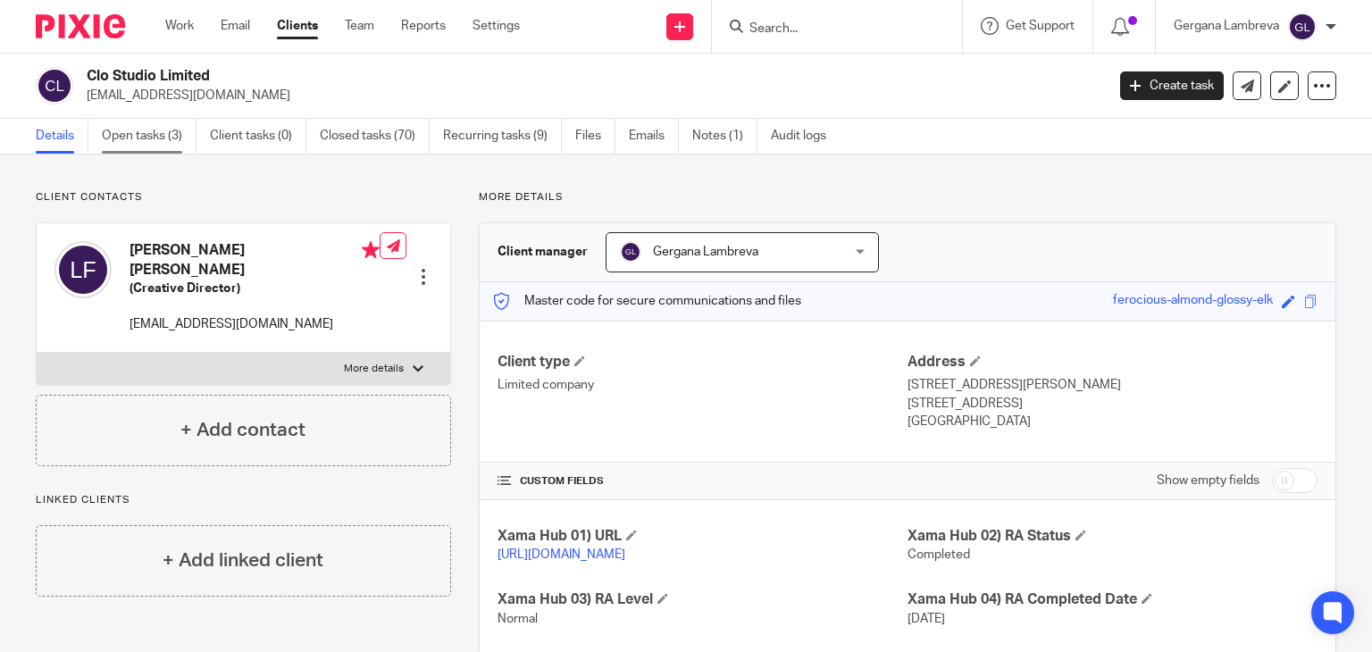
click at [166, 125] on link "Open tasks (3)" at bounding box center [149, 136] width 95 height 35
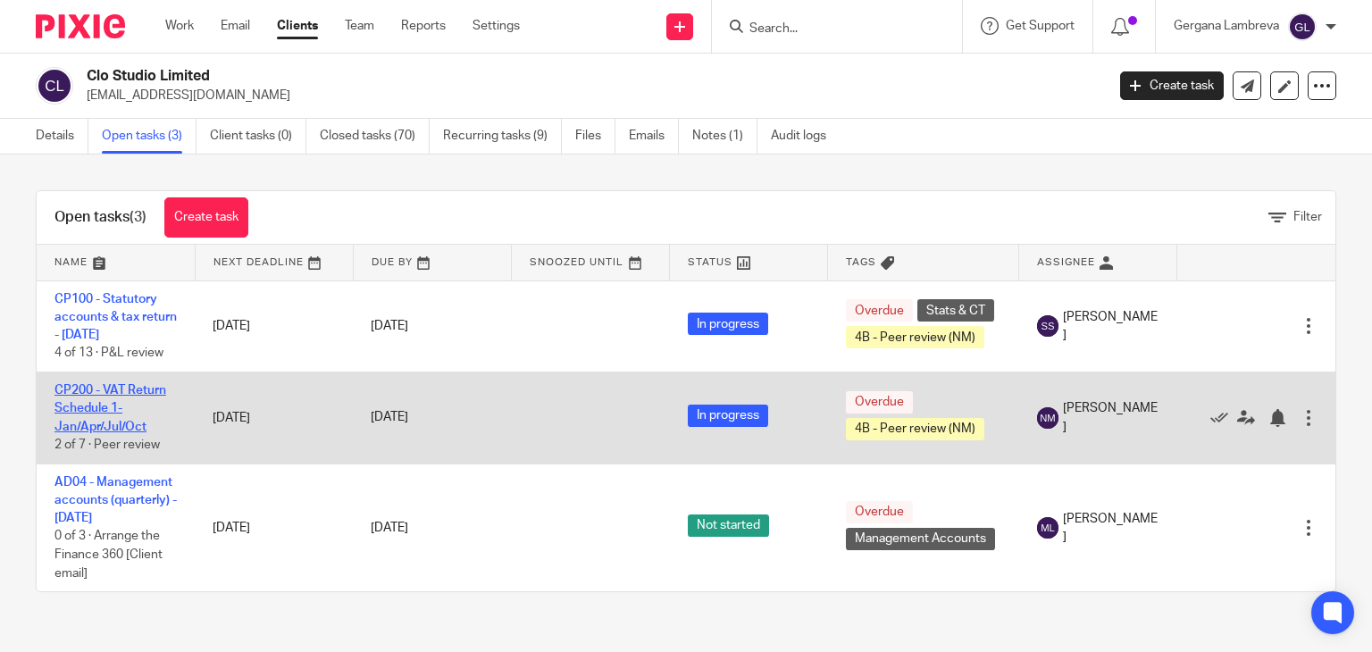
click at [136, 410] on link "CP200 - VAT Return Schedule 1- Jan/Apr/Jul/Oct" at bounding box center [110, 408] width 112 height 49
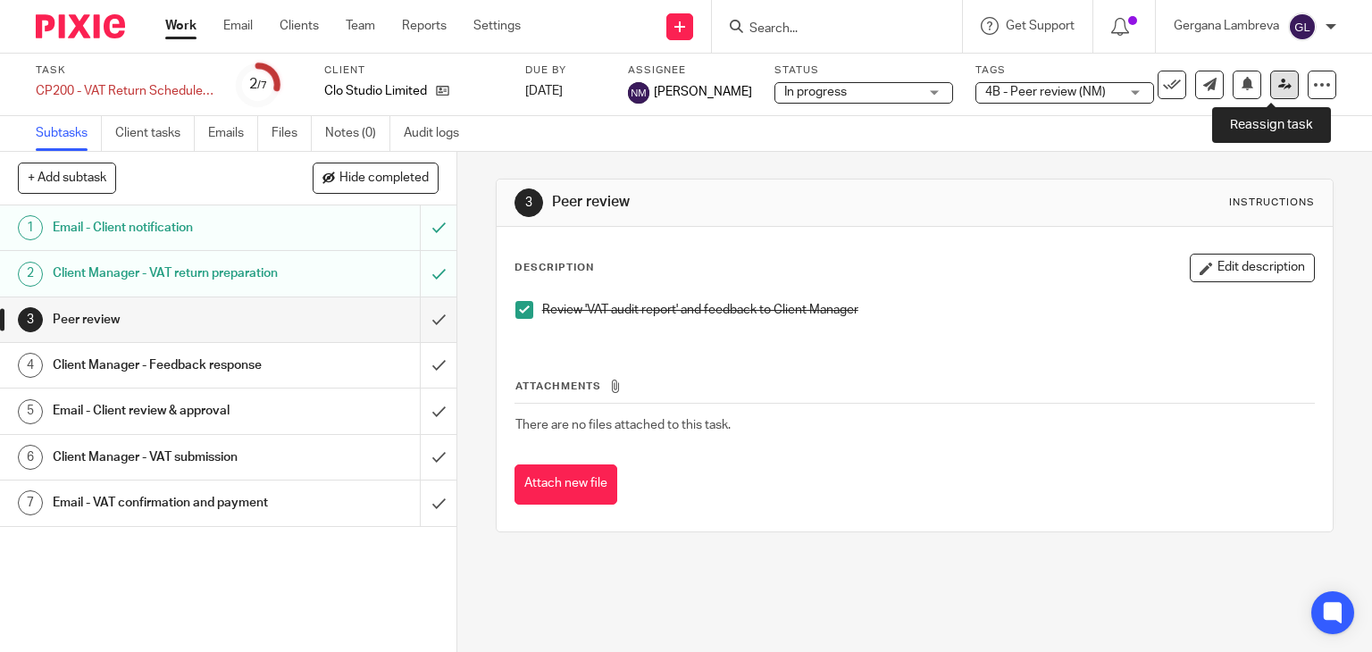
click at [1278, 82] on icon at bounding box center [1284, 84] width 13 height 13
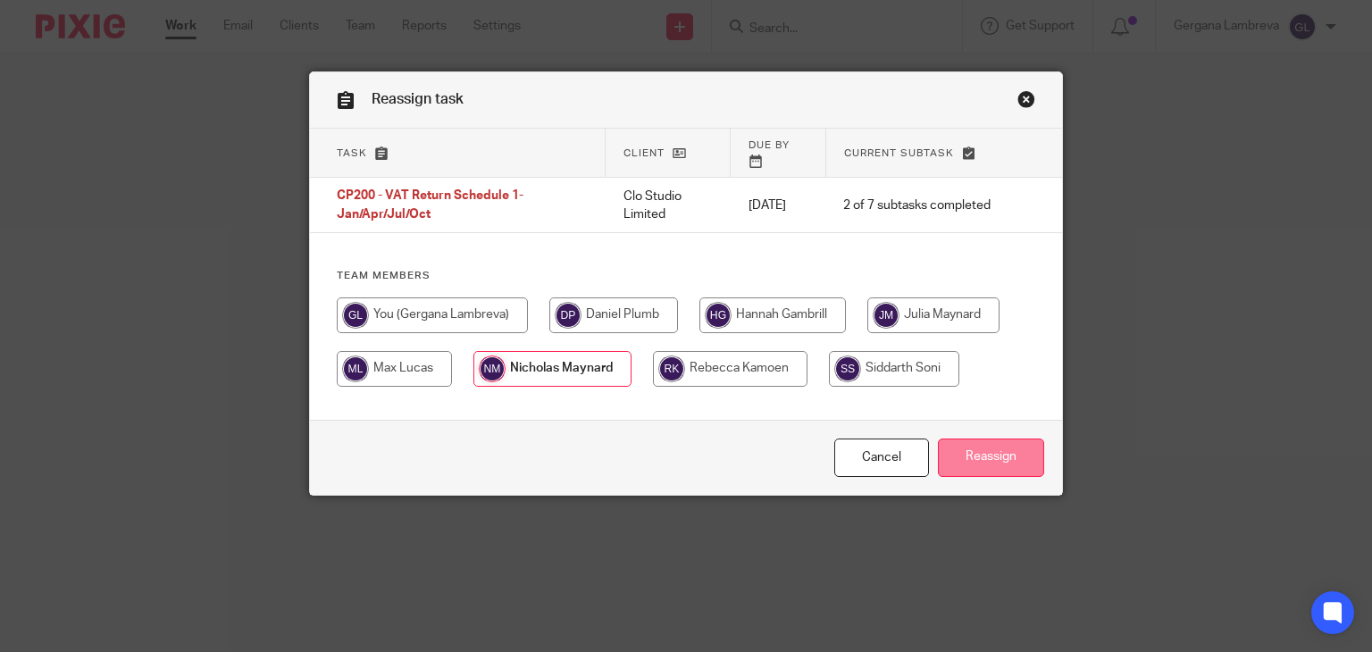
click at [1002, 463] on input "Reassign" at bounding box center [991, 458] width 106 height 38
